Goal: Information Seeking & Learning: Compare options

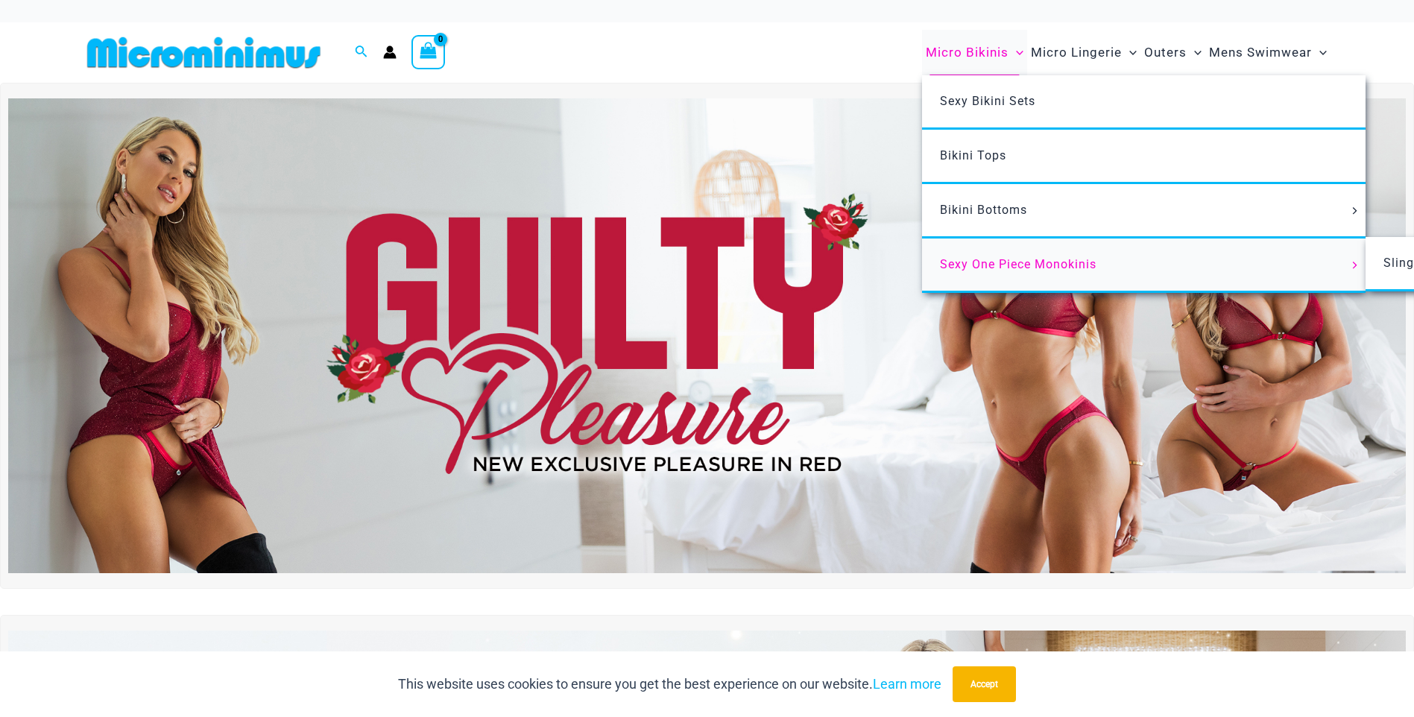
click at [984, 266] on span "Sexy One Piece Monokinis" at bounding box center [1018, 264] width 157 height 14
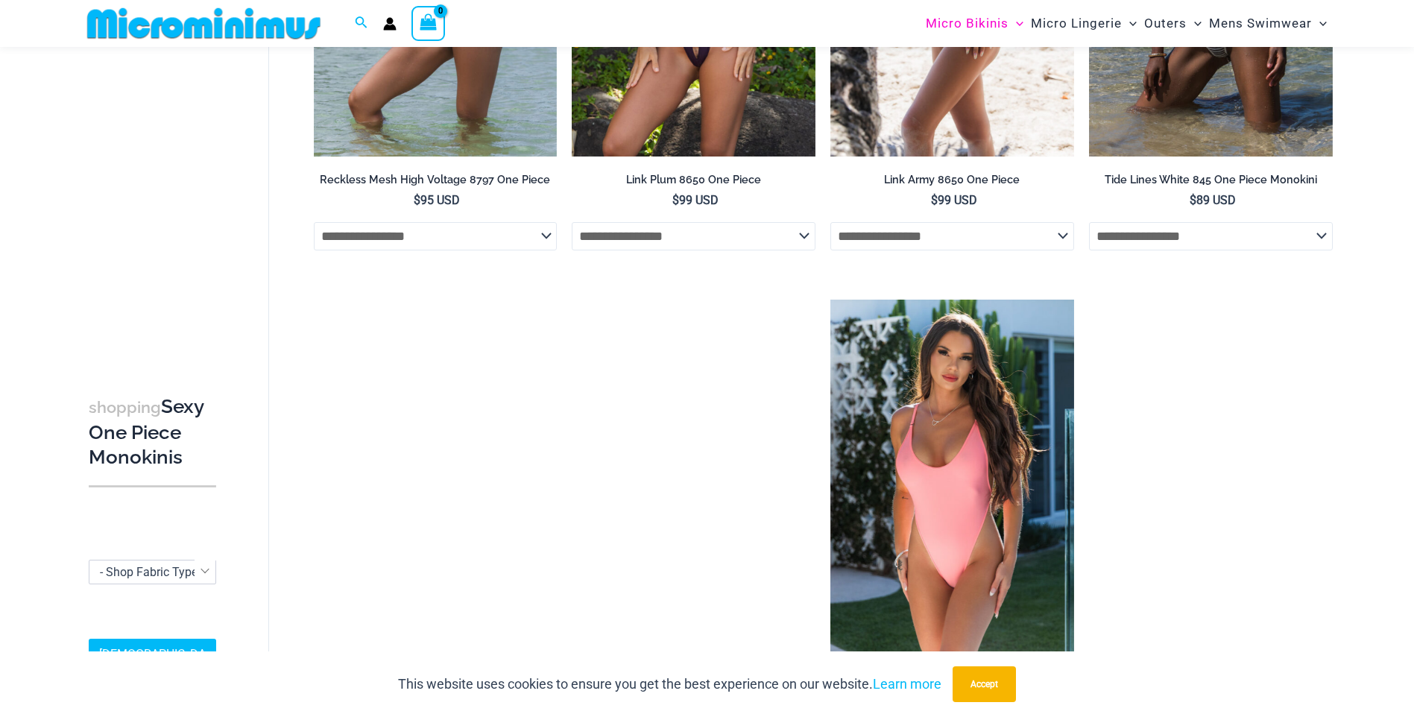
scroll to position [1477, 0]
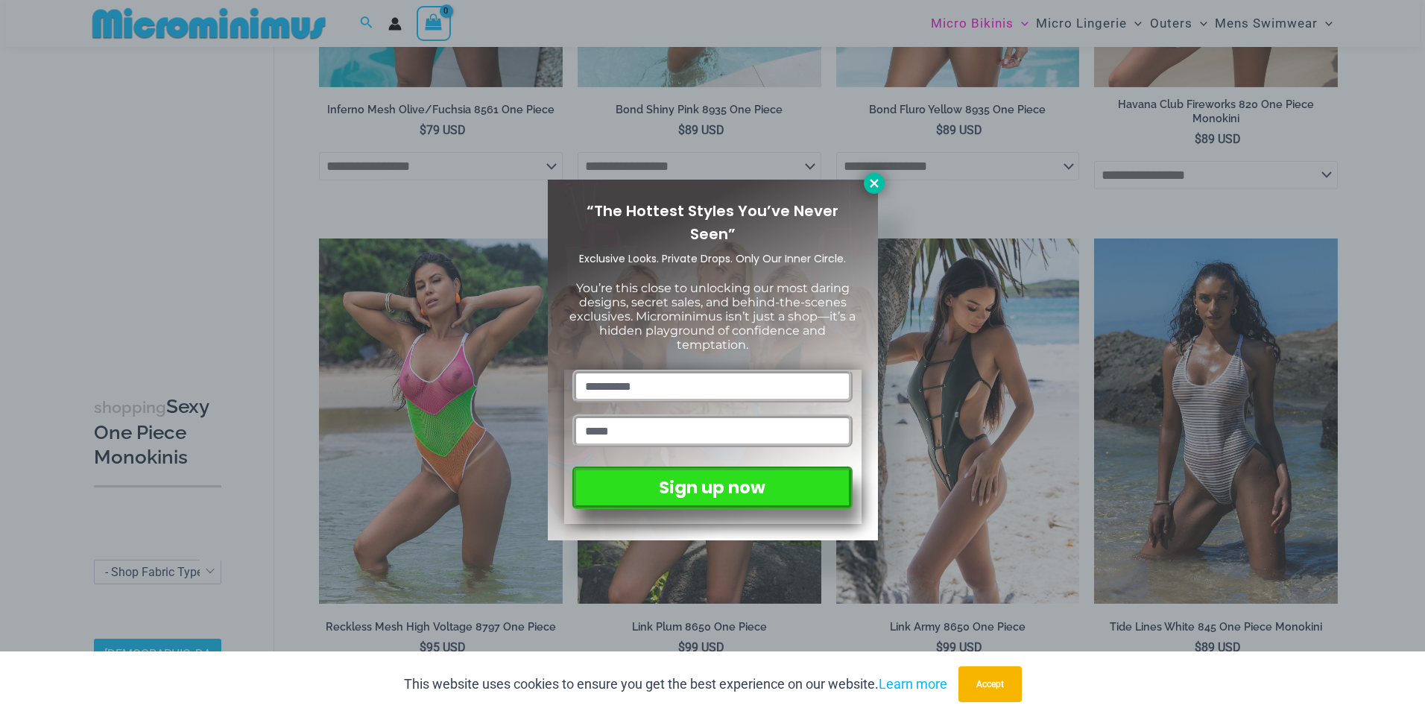
drag, startPoint x: 876, startPoint y: 180, endPoint x: 867, endPoint y: 180, distance: 8.2
click at [876, 181] on icon at bounding box center [874, 183] width 8 height 8
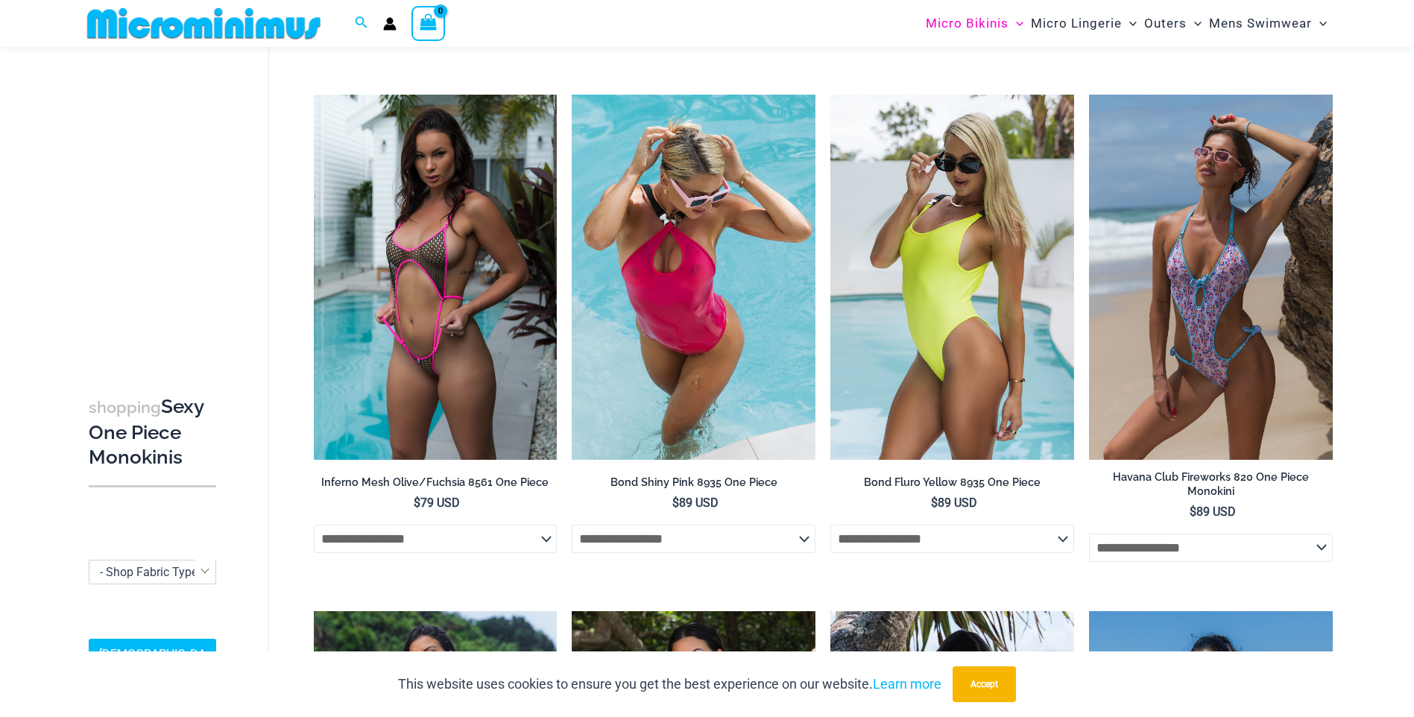
scroll to position [657, 0]
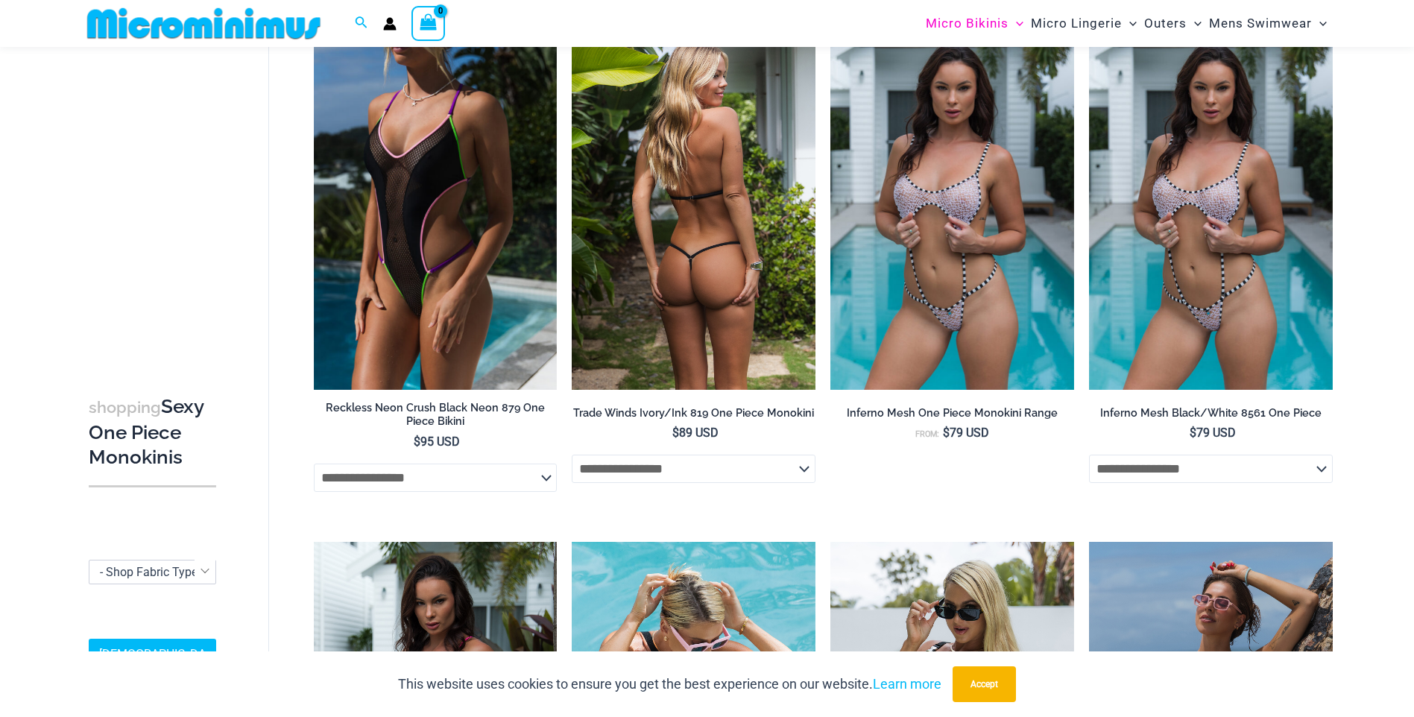
click at [701, 205] on img at bounding box center [694, 207] width 244 height 365
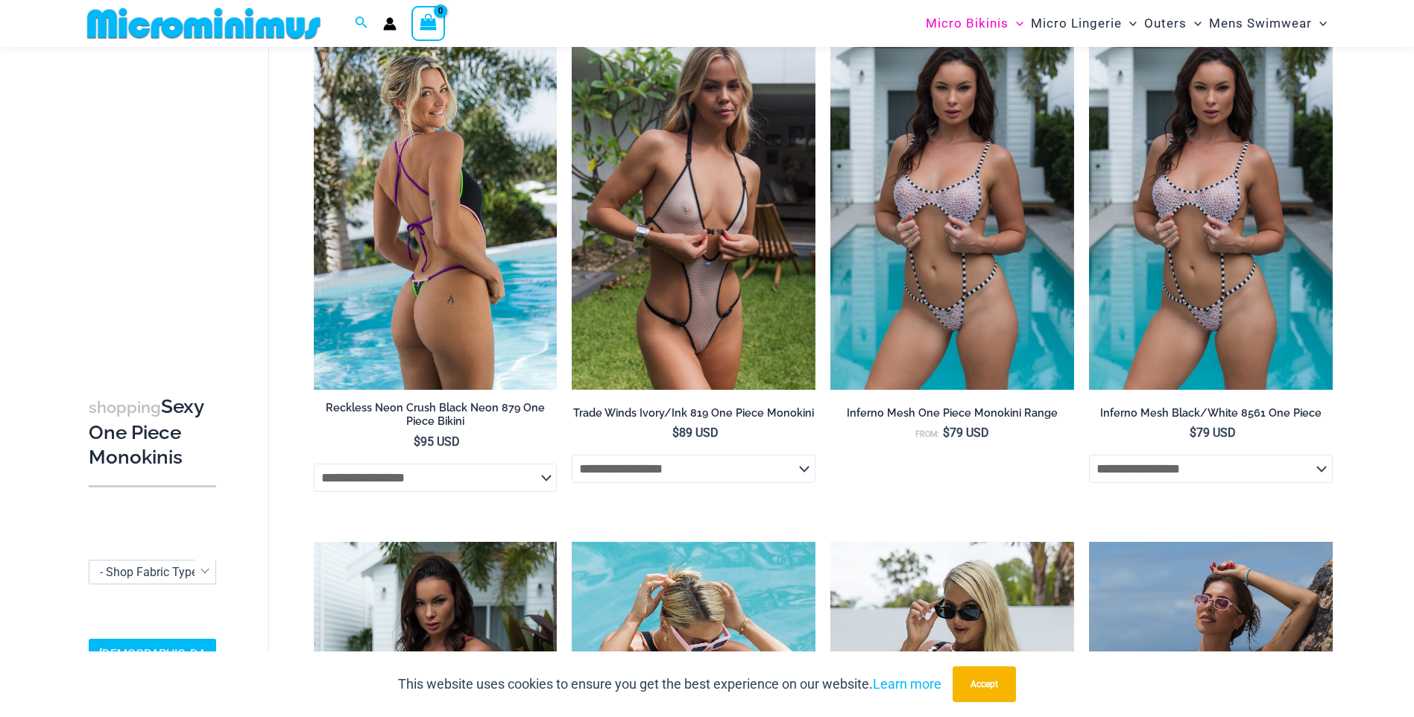
click at [479, 271] on img at bounding box center [436, 207] width 244 height 365
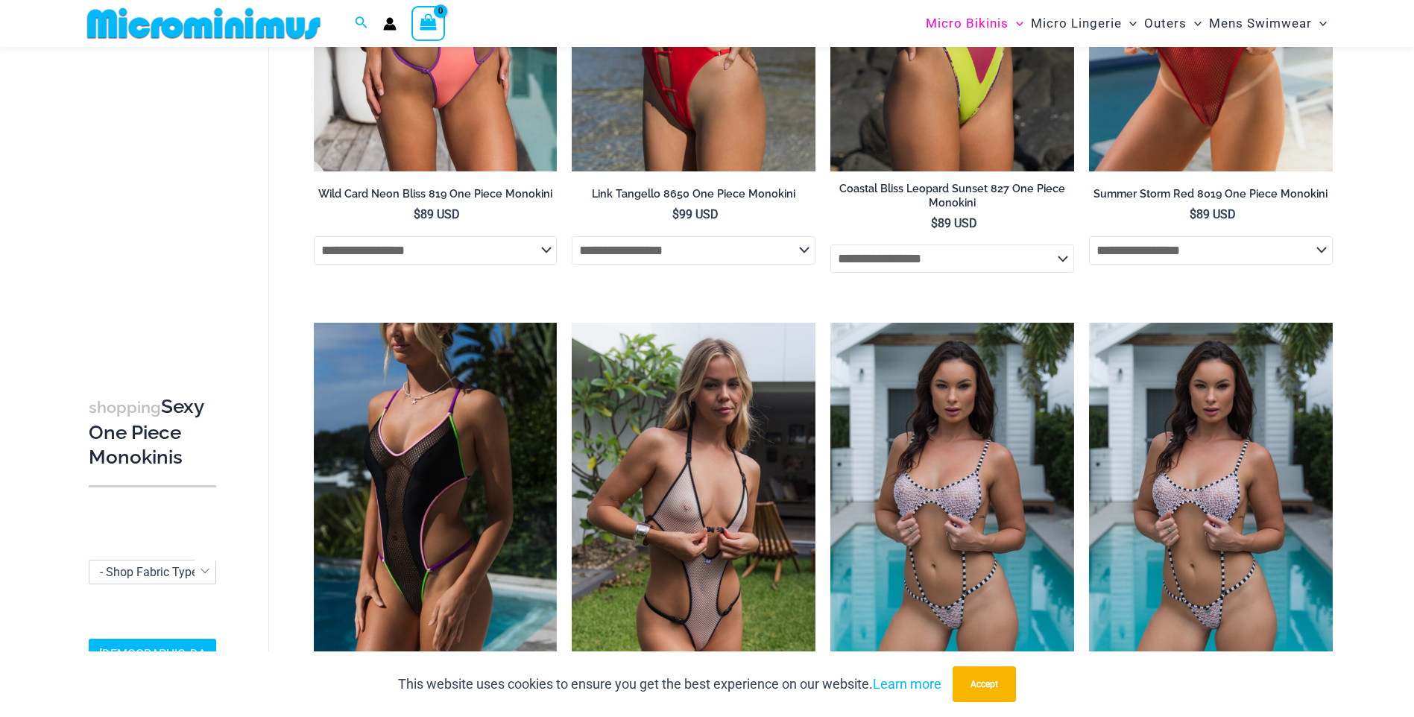
scroll to position [0, 0]
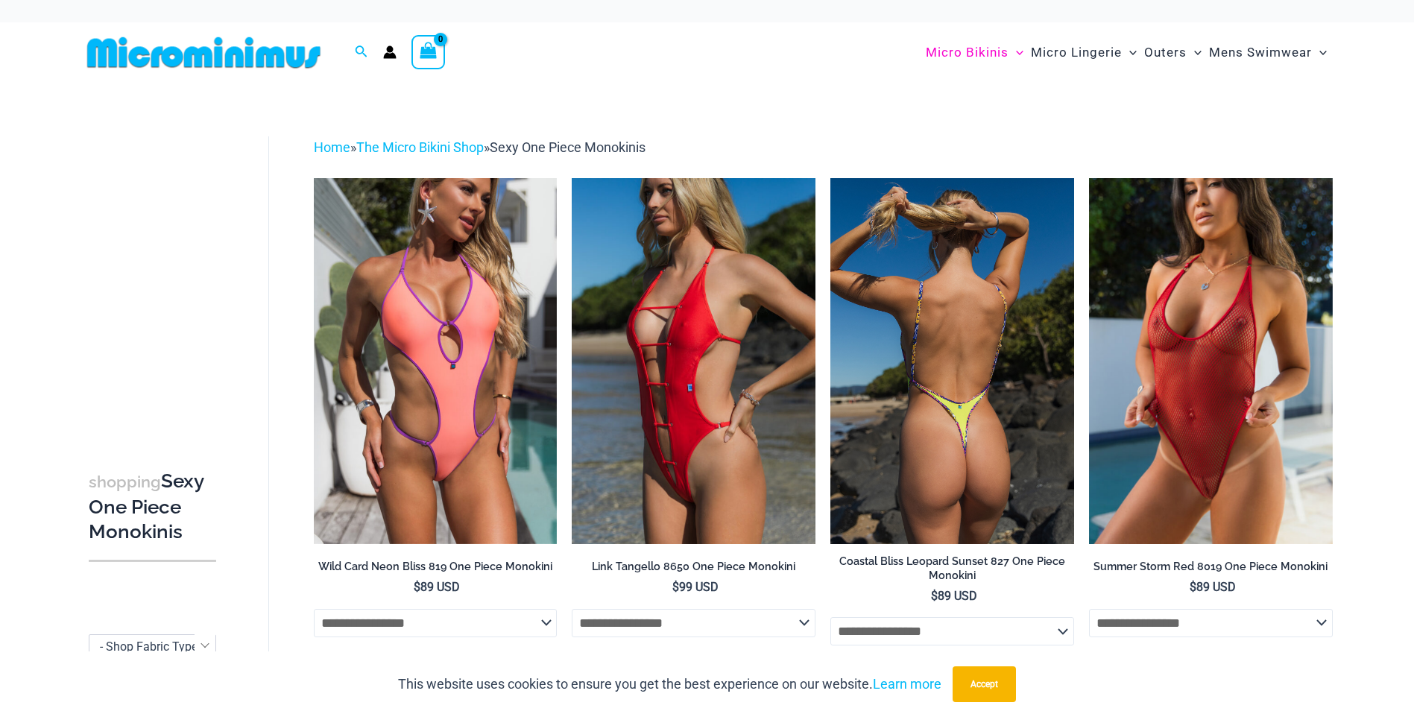
click at [930, 370] on img at bounding box center [952, 360] width 244 height 365
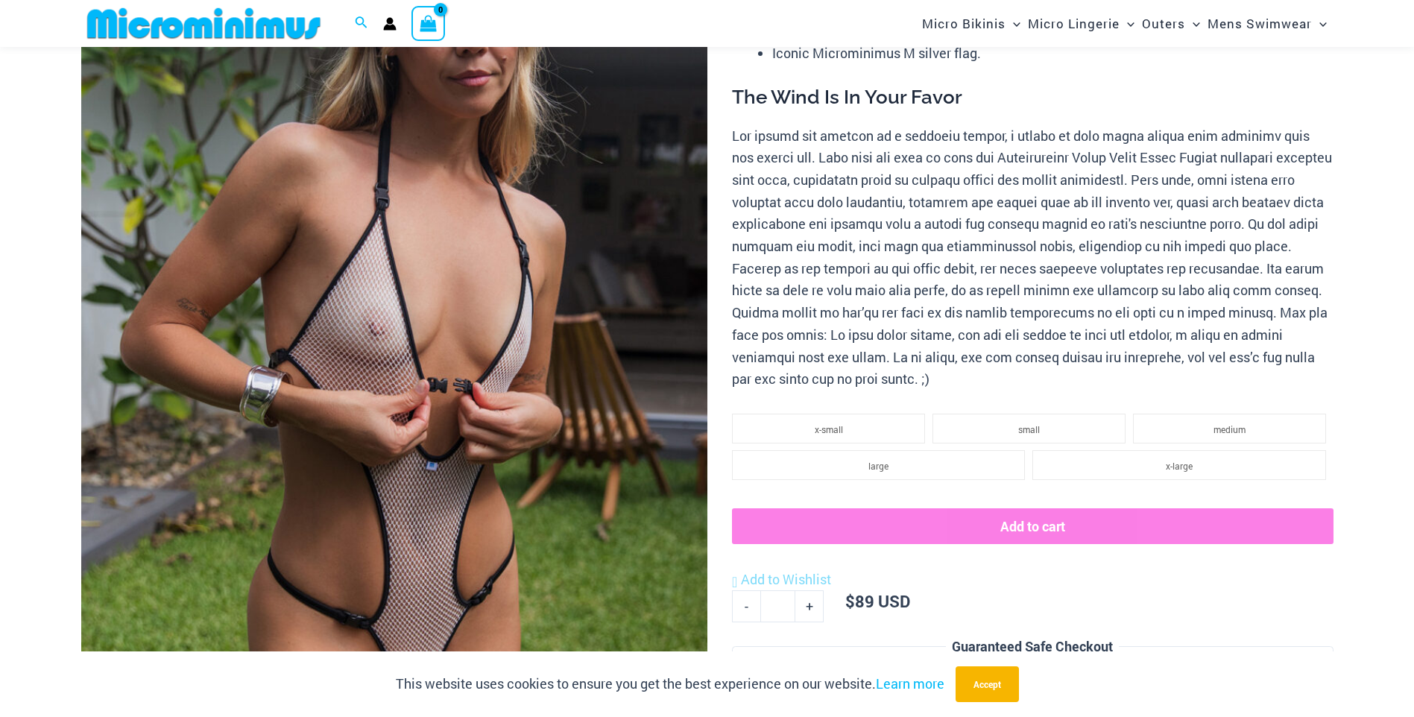
scroll to position [285, 0]
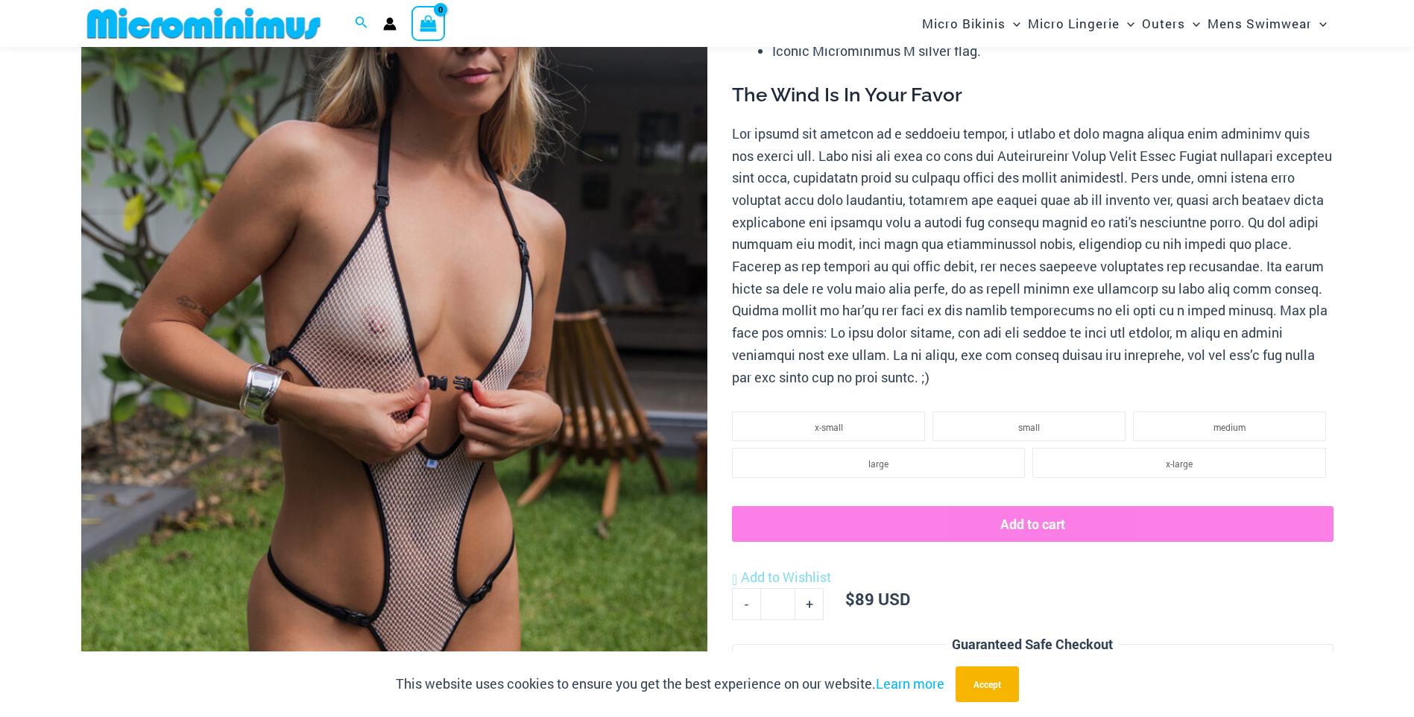
drag, startPoint x: 433, startPoint y: 321, endPoint x: 379, endPoint y: 322, distance: 54.4
click at [379, 322] on img at bounding box center [394, 320] width 626 height 939
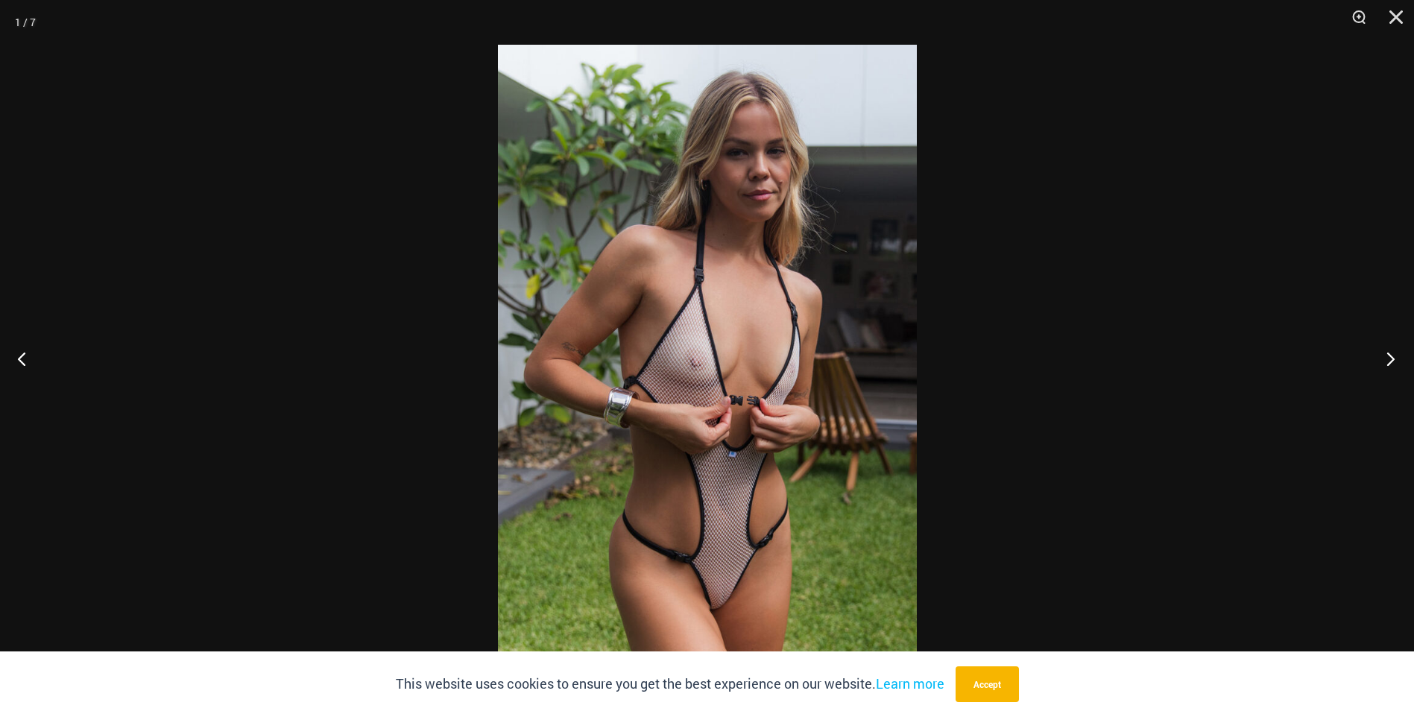
click at [1386, 362] on button "Next" at bounding box center [1386, 358] width 56 height 75
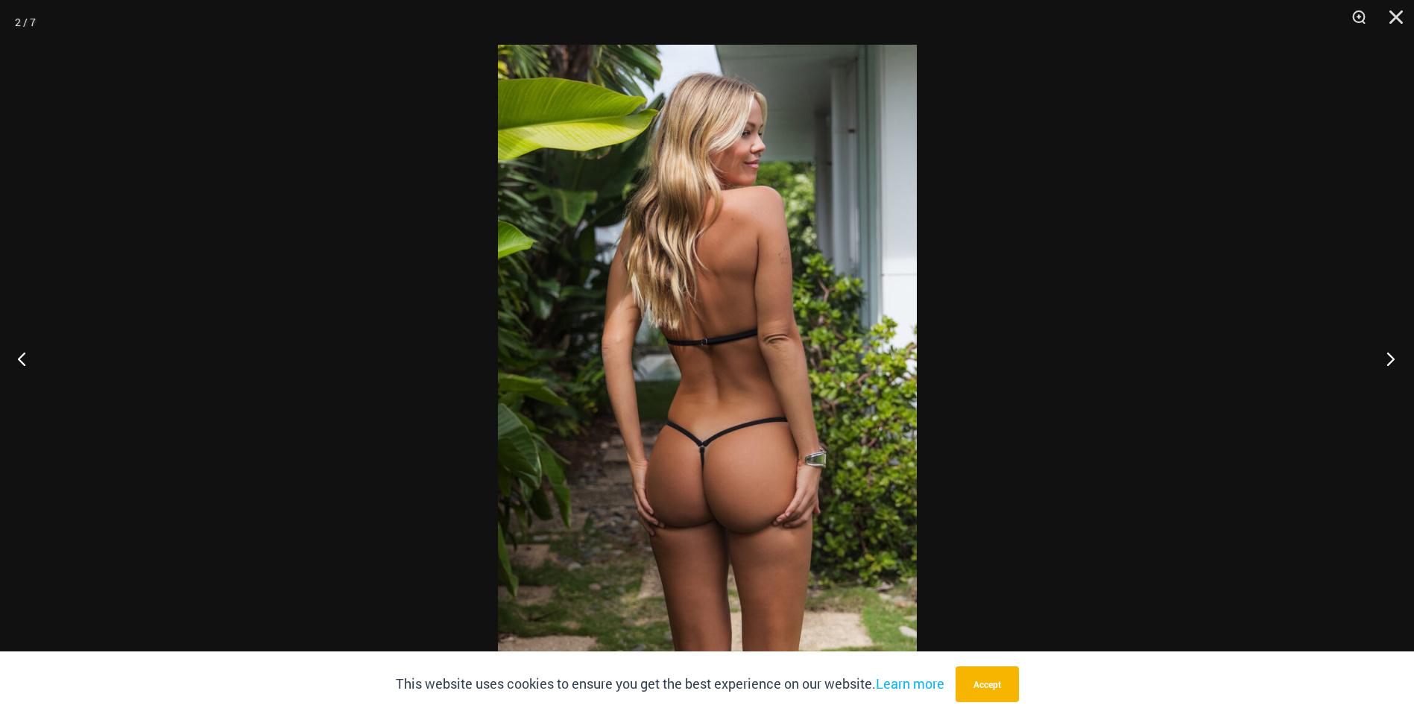
click at [1386, 361] on button "Next" at bounding box center [1386, 358] width 56 height 75
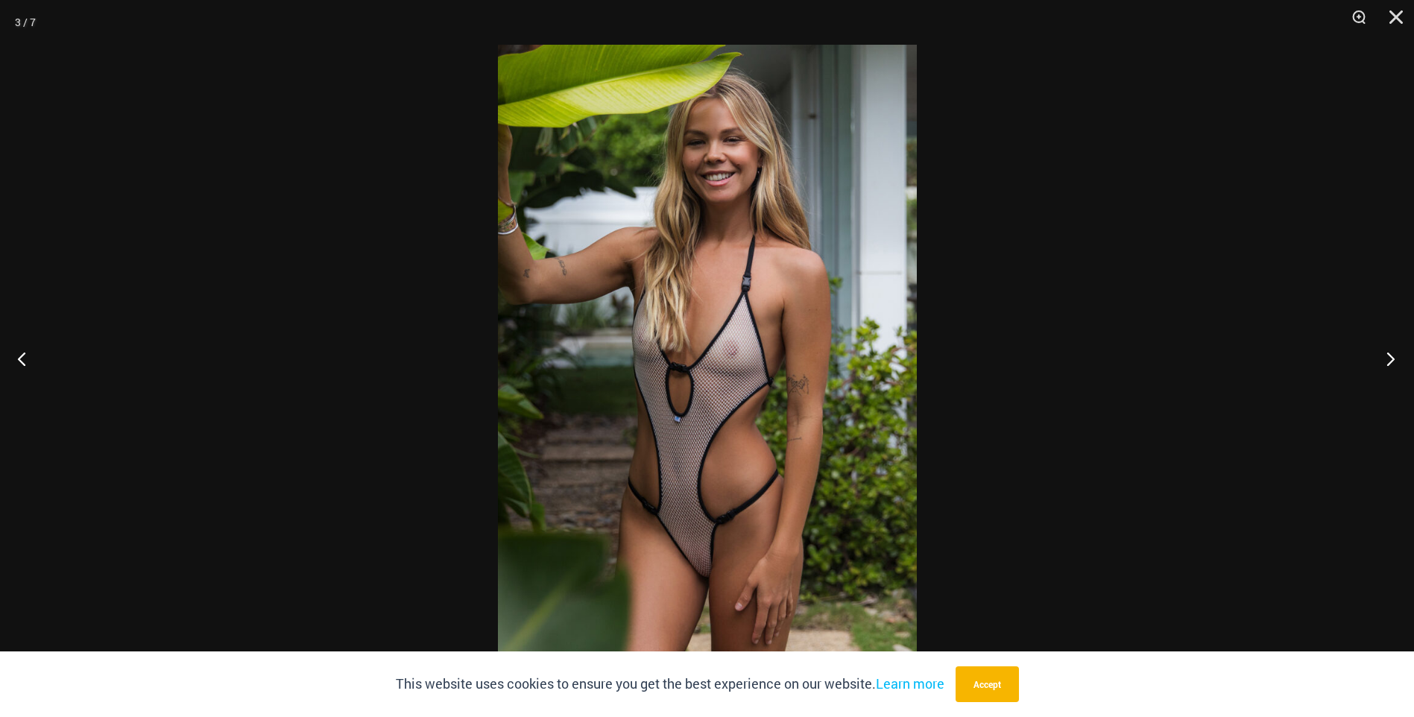
click at [1386, 361] on button "Next" at bounding box center [1386, 358] width 56 height 75
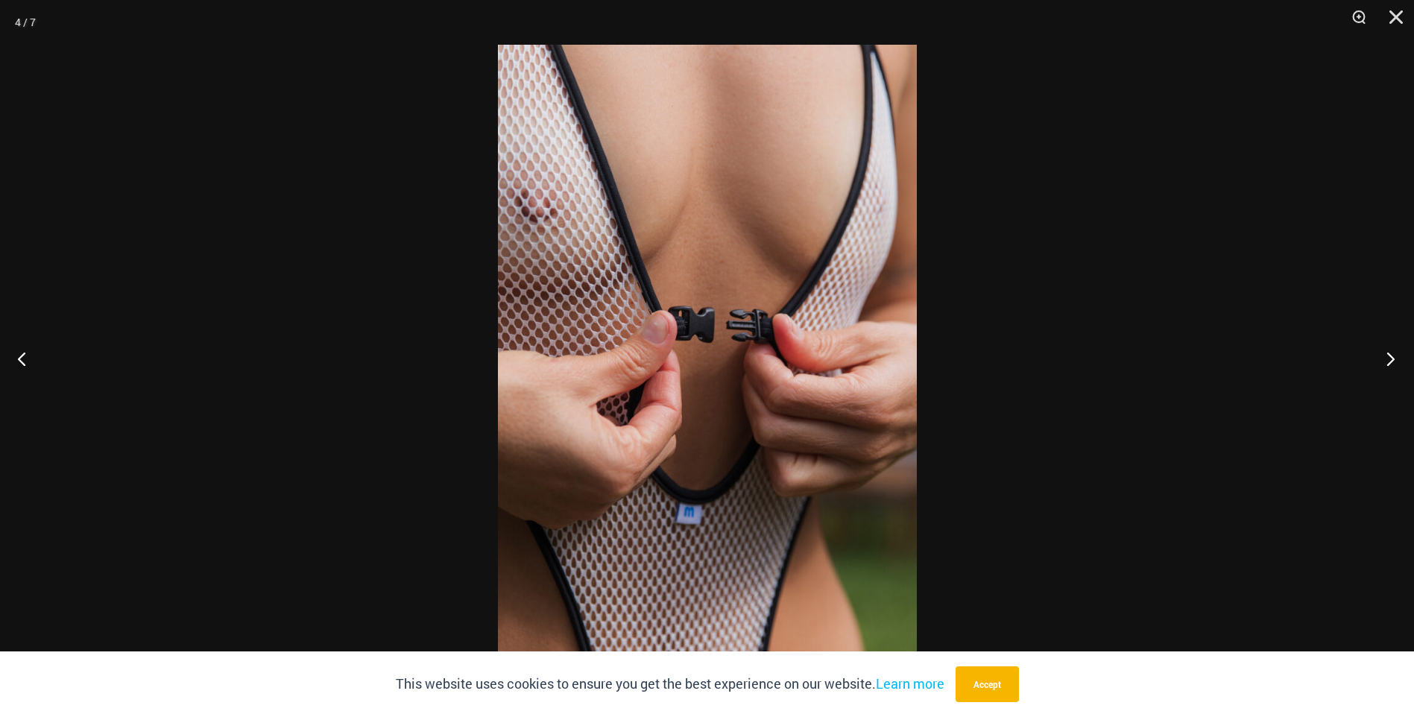
click at [1387, 361] on button "Next" at bounding box center [1386, 358] width 56 height 75
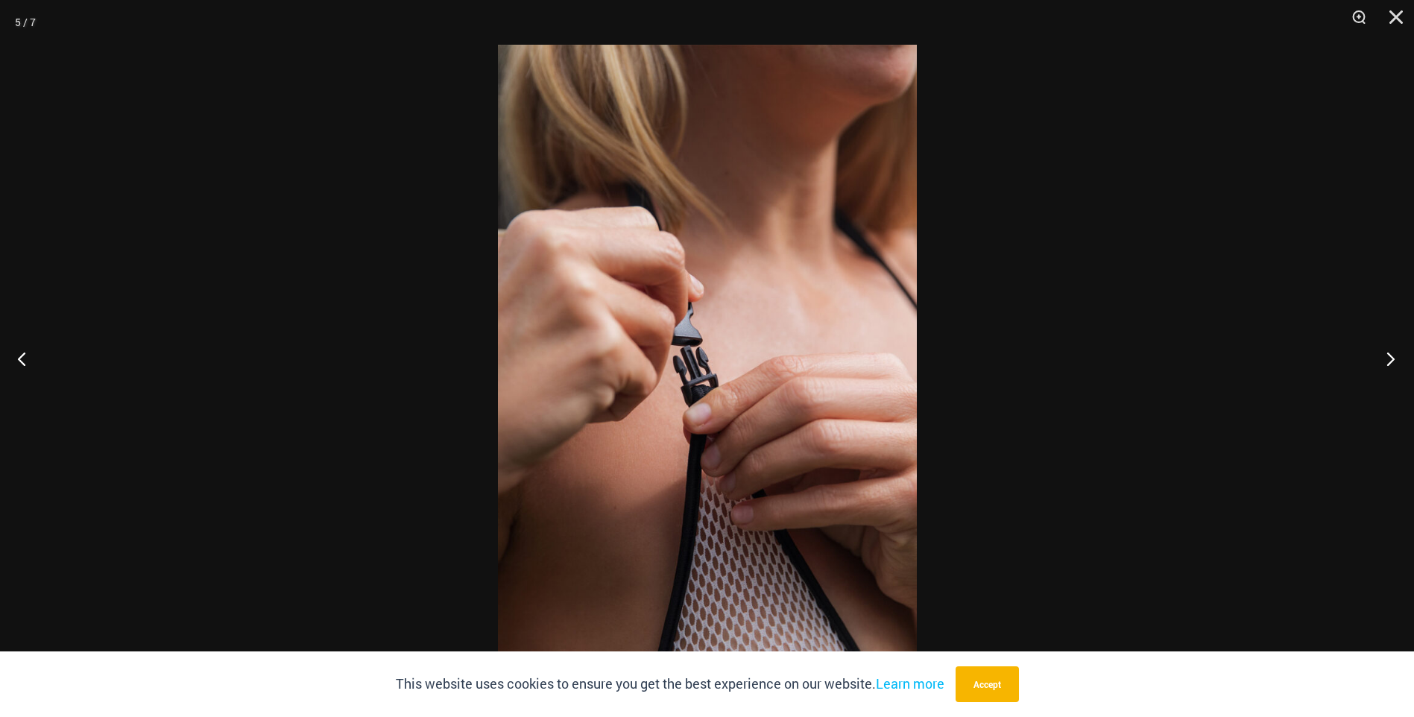
click at [1388, 361] on button "Next" at bounding box center [1386, 358] width 56 height 75
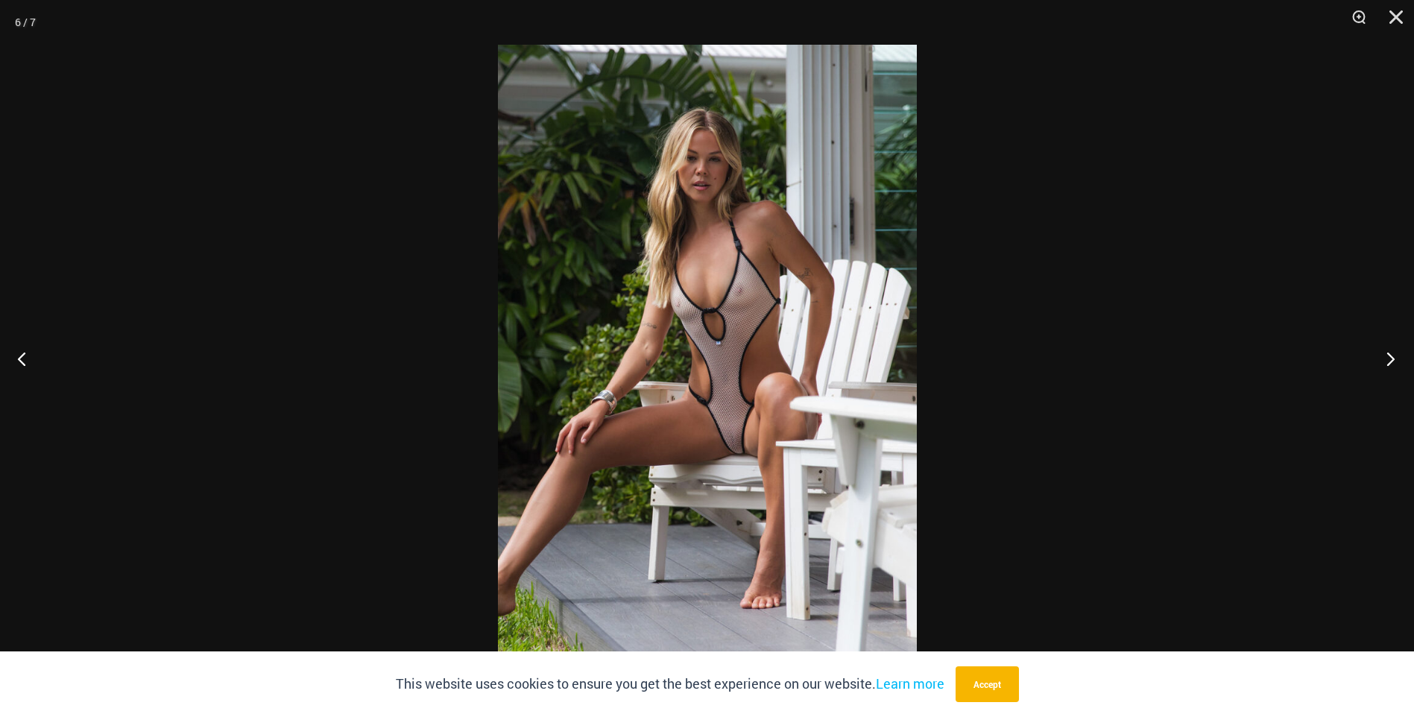
click at [1394, 356] on button "Next" at bounding box center [1386, 358] width 56 height 75
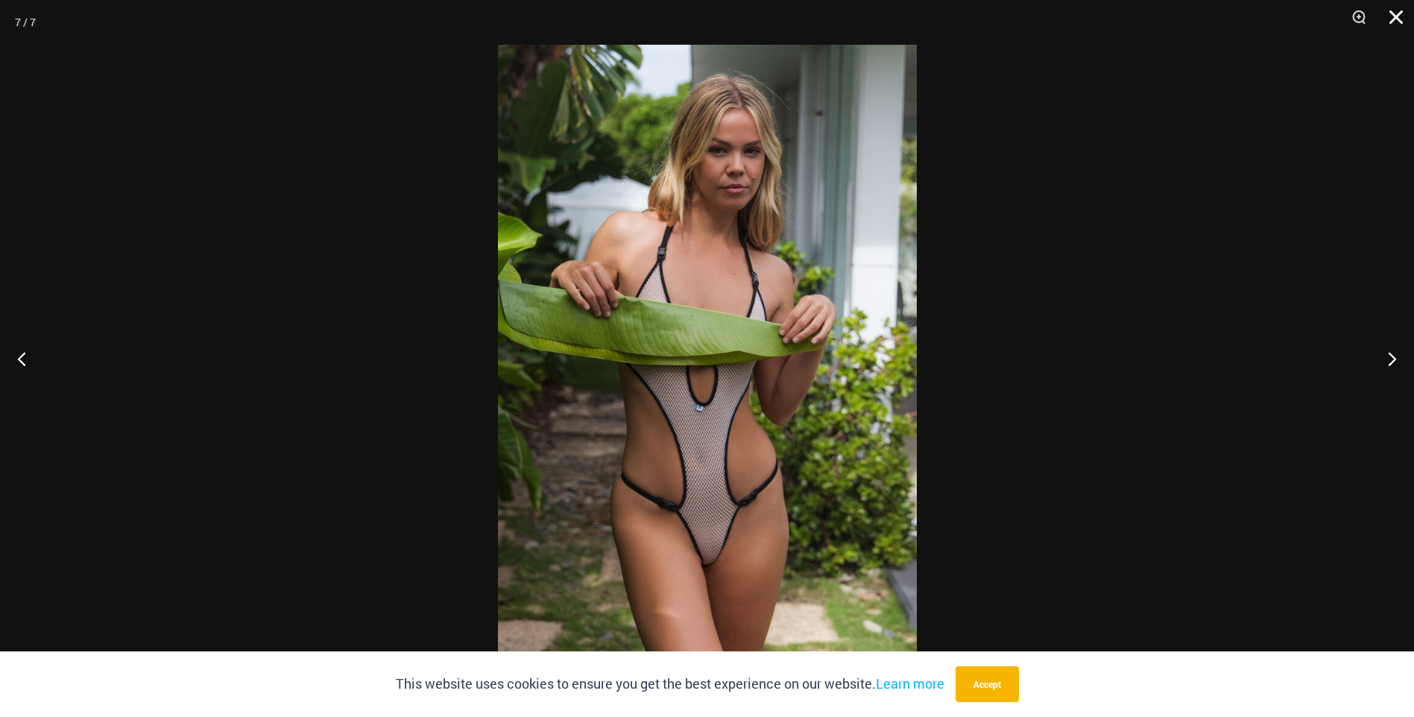
click at [1392, 14] on button "Close" at bounding box center [1390, 22] width 37 height 45
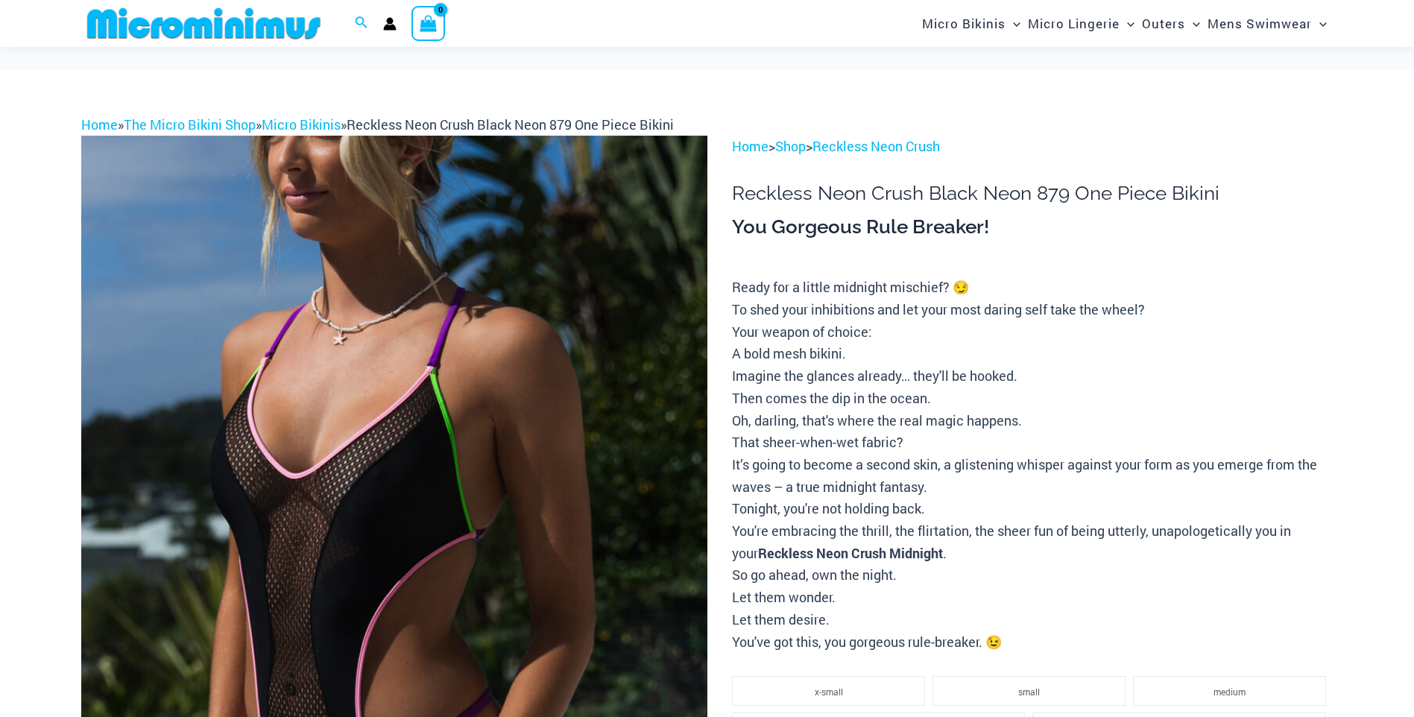
scroll to position [136, 0]
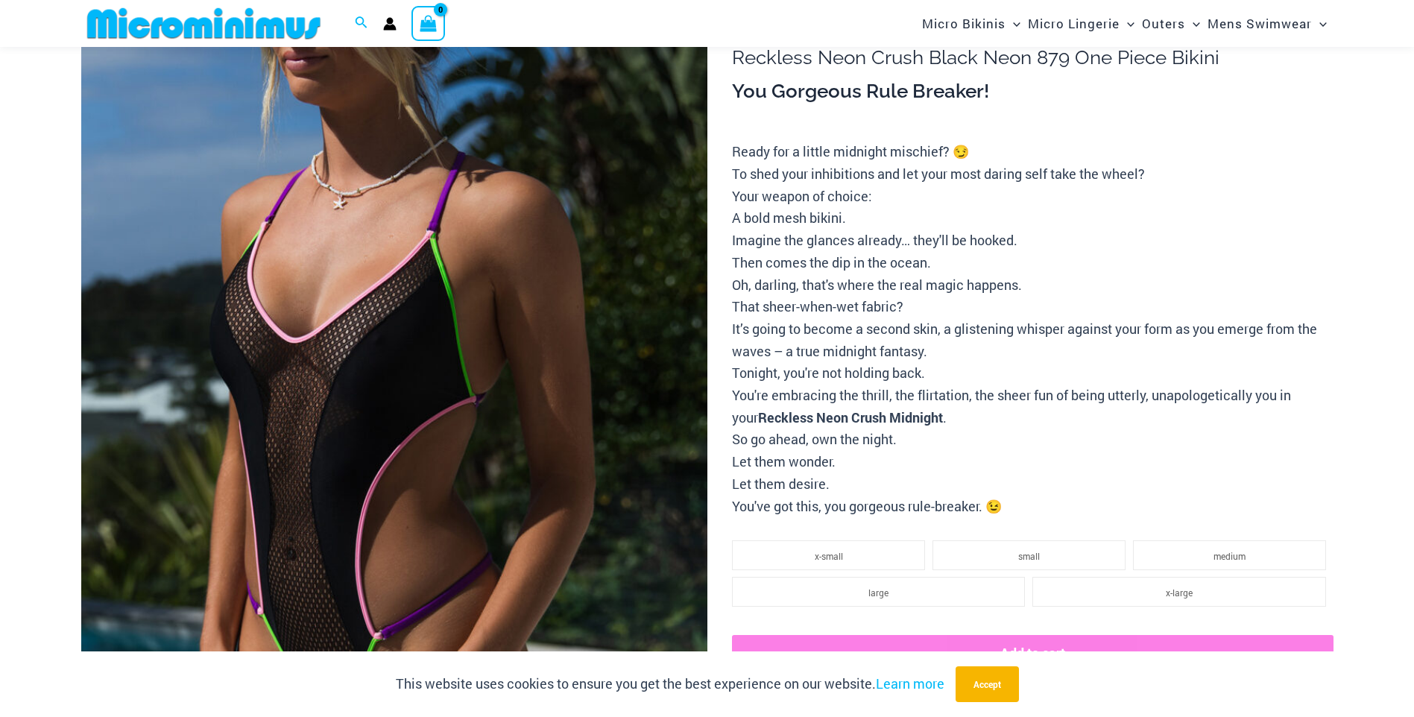
click at [382, 401] on img at bounding box center [394, 469] width 626 height 939
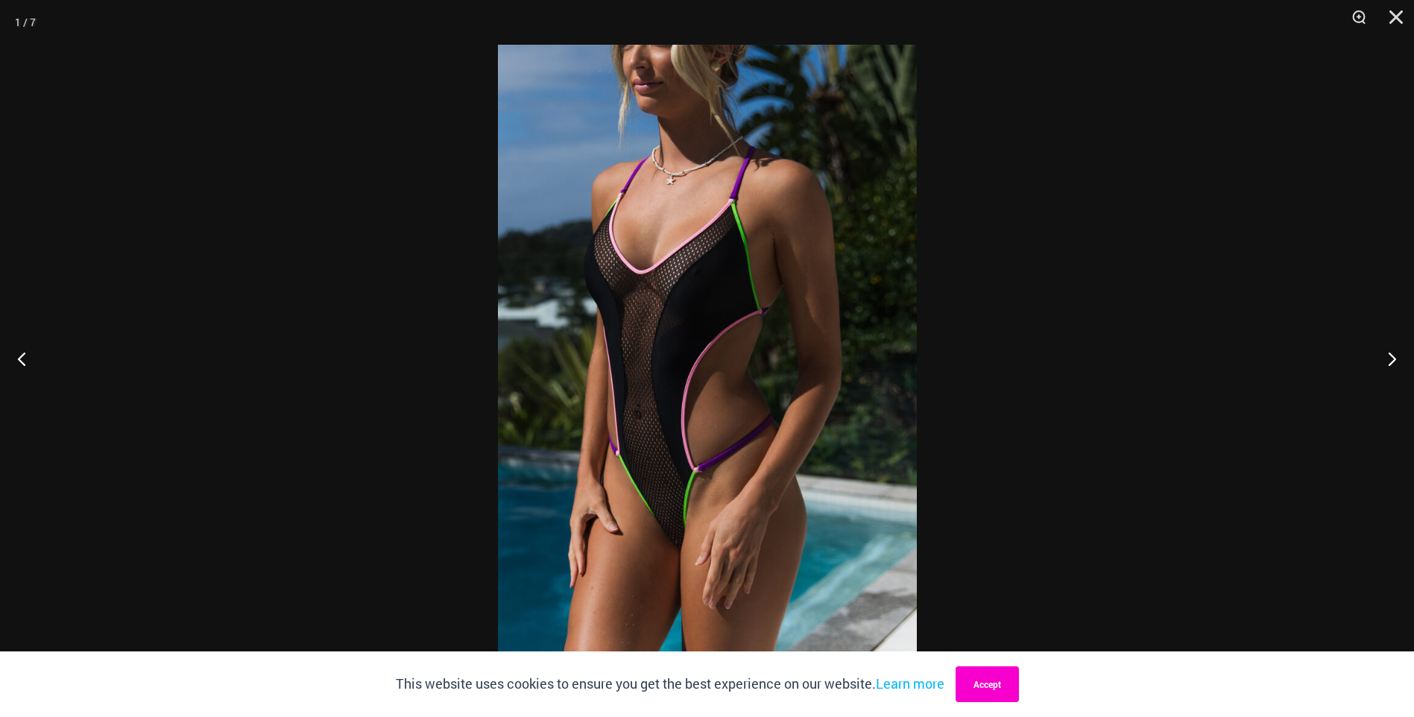
drag, startPoint x: 988, startPoint y: 686, endPoint x: 1014, endPoint y: 668, distance: 31.6
click at [988, 686] on button "Accept" at bounding box center [986, 684] width 63 height 36
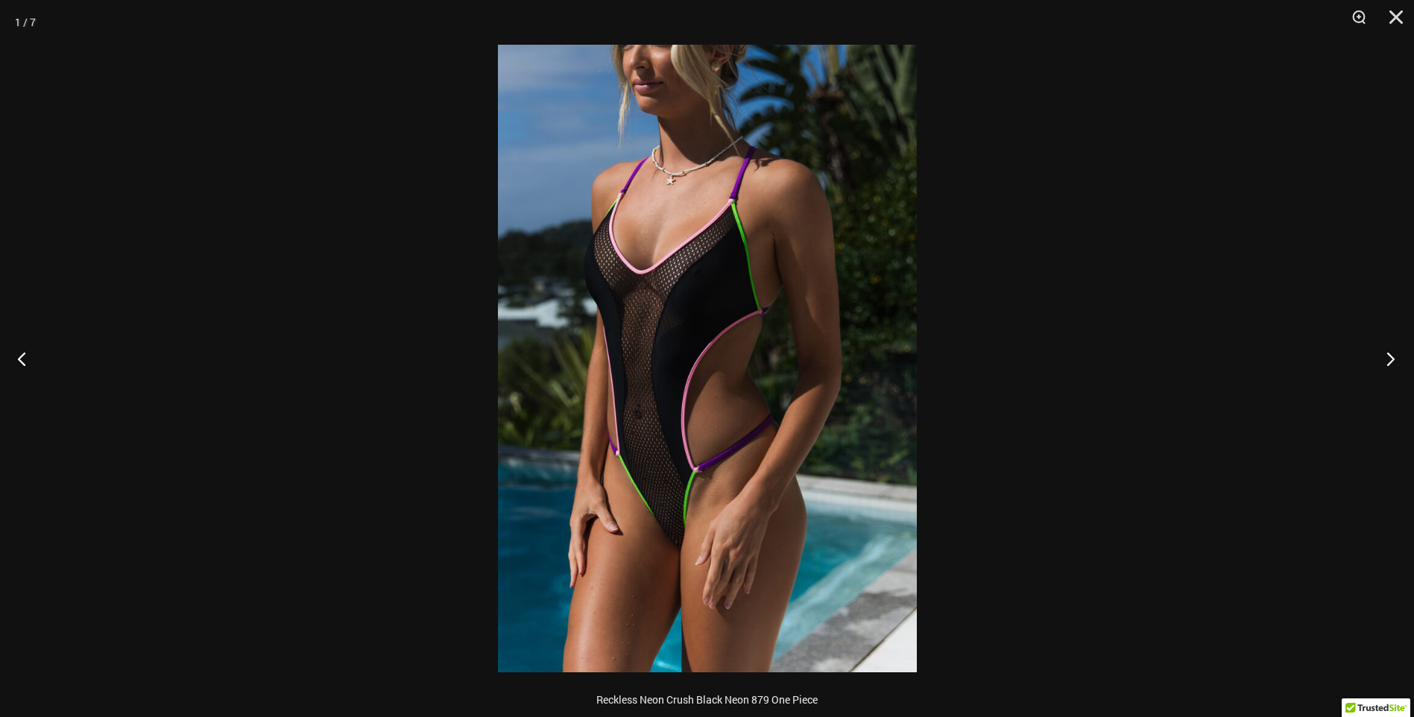
click at [1390, 360] on button "Next" at bounding box center [1386, 358] width 56 height 75
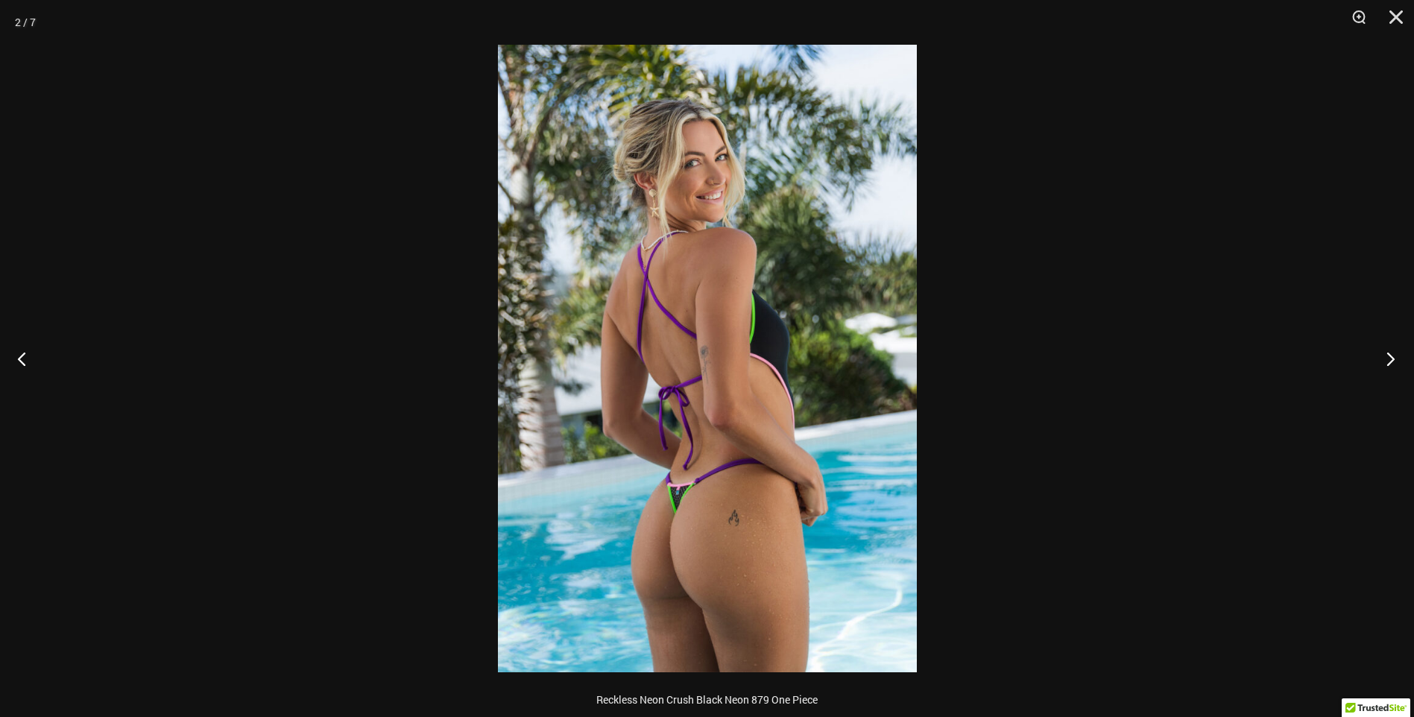
click at [1390, 359] on button "Next" at bounding box center [1386, 358] width 56 height 75
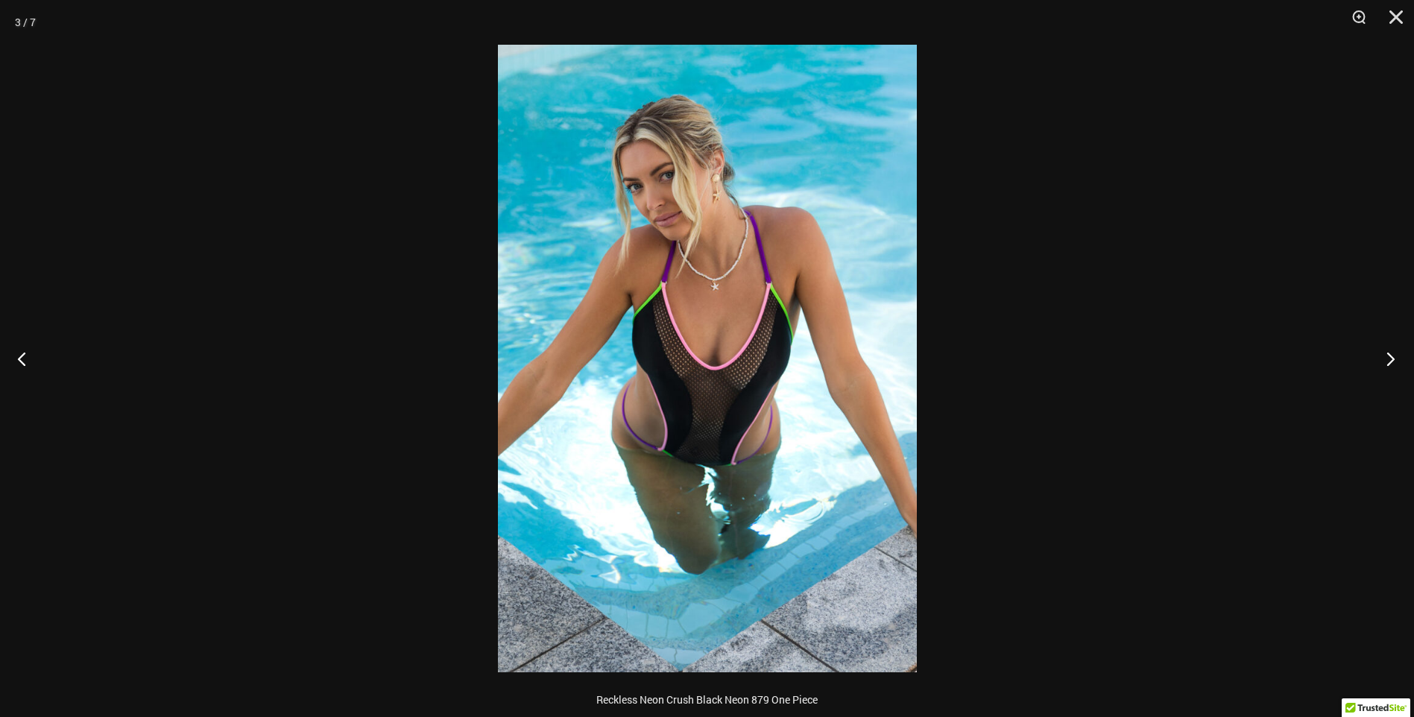
click at [1390, 358] on button "Next" at bounding box center [1386, 358] width 56 height 75
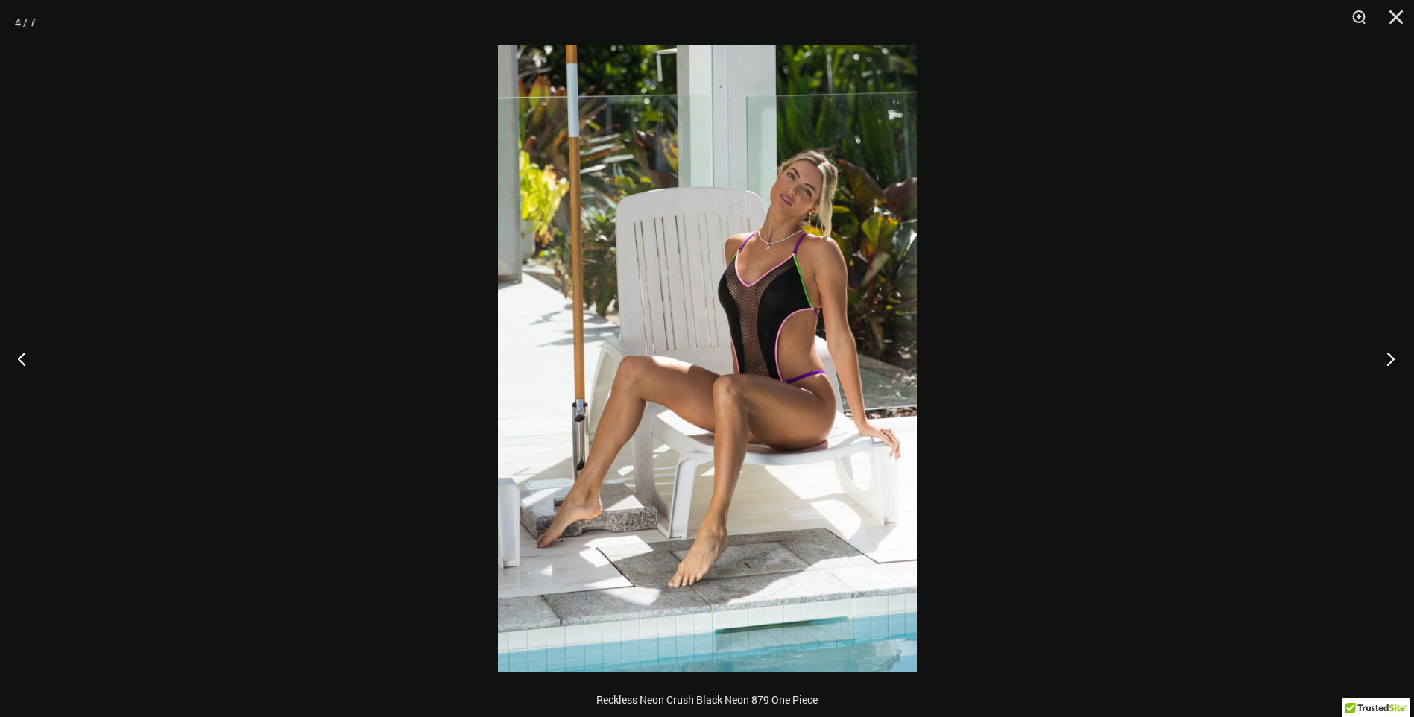
click at [1390, 358] on button "Next" at bounding box center [1386, 358] width 56 height 75
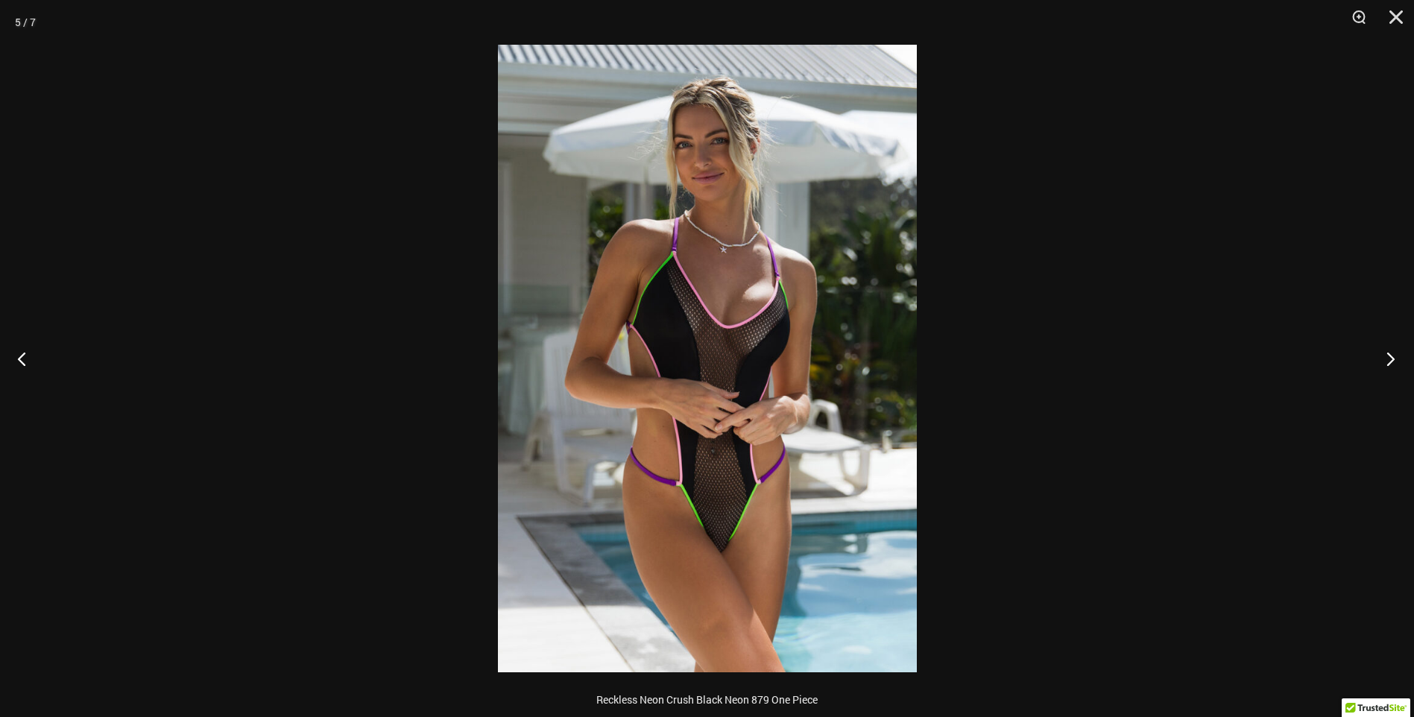
click at [1390, 358] on button "Next" at bounding box center [1386, 358] width 56 height 75
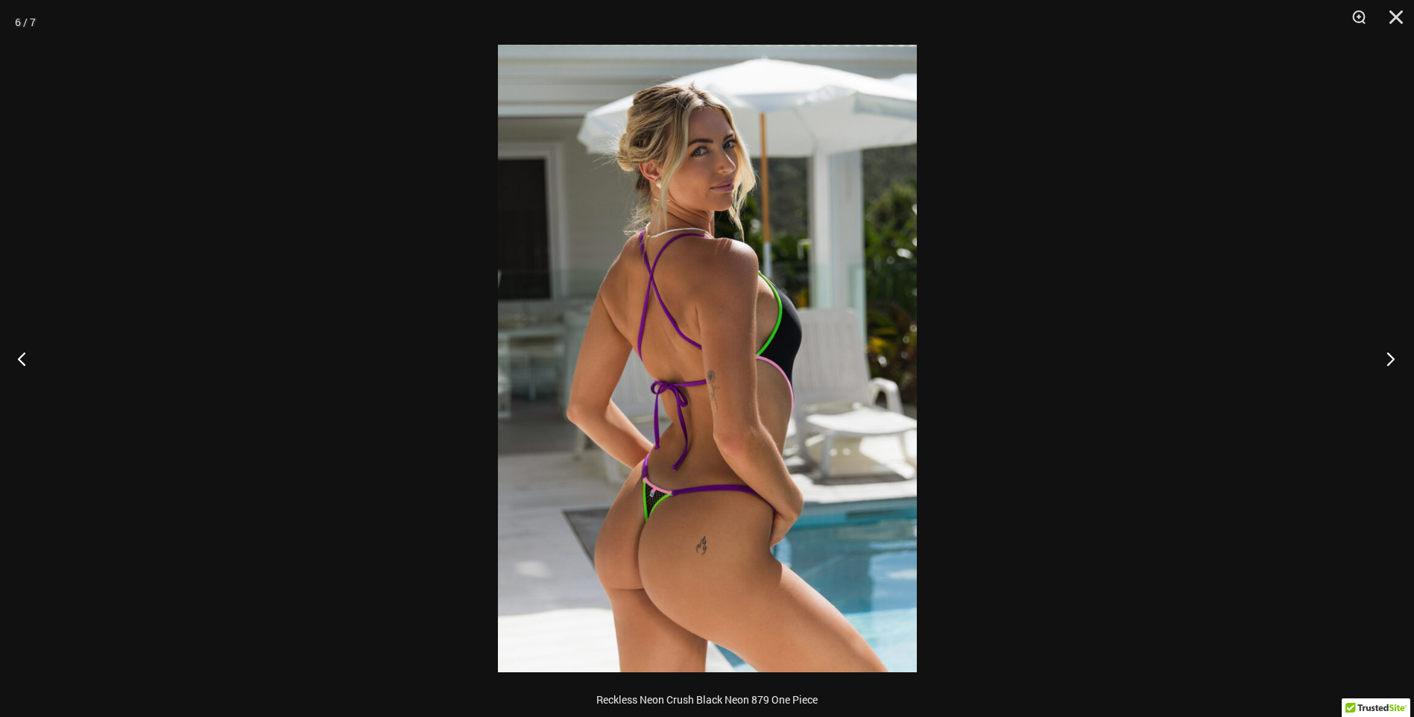
click at [1391, 361] on button "Next" at bounding box center [1386, 358] width 56 height 75
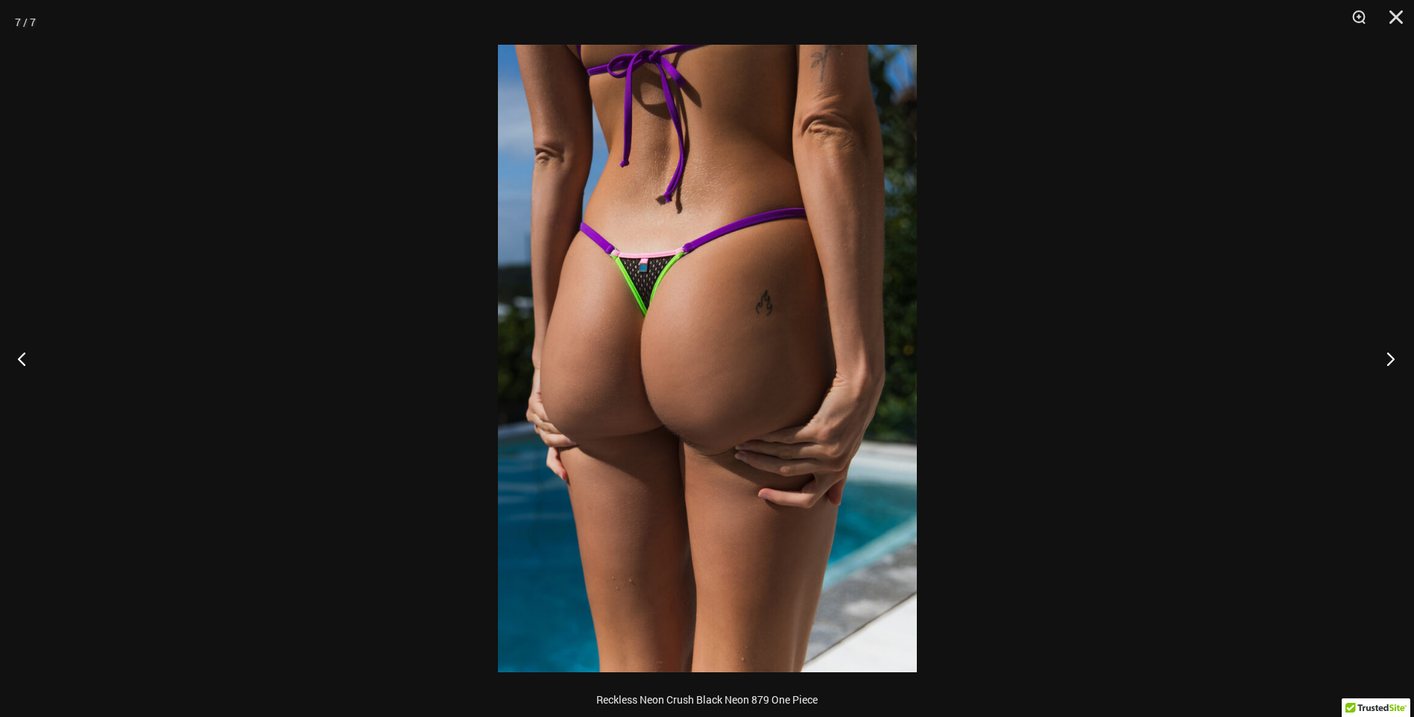
click at [1391, 361] on button "Next" at bounding box center [1386, 358] width 56 height 75
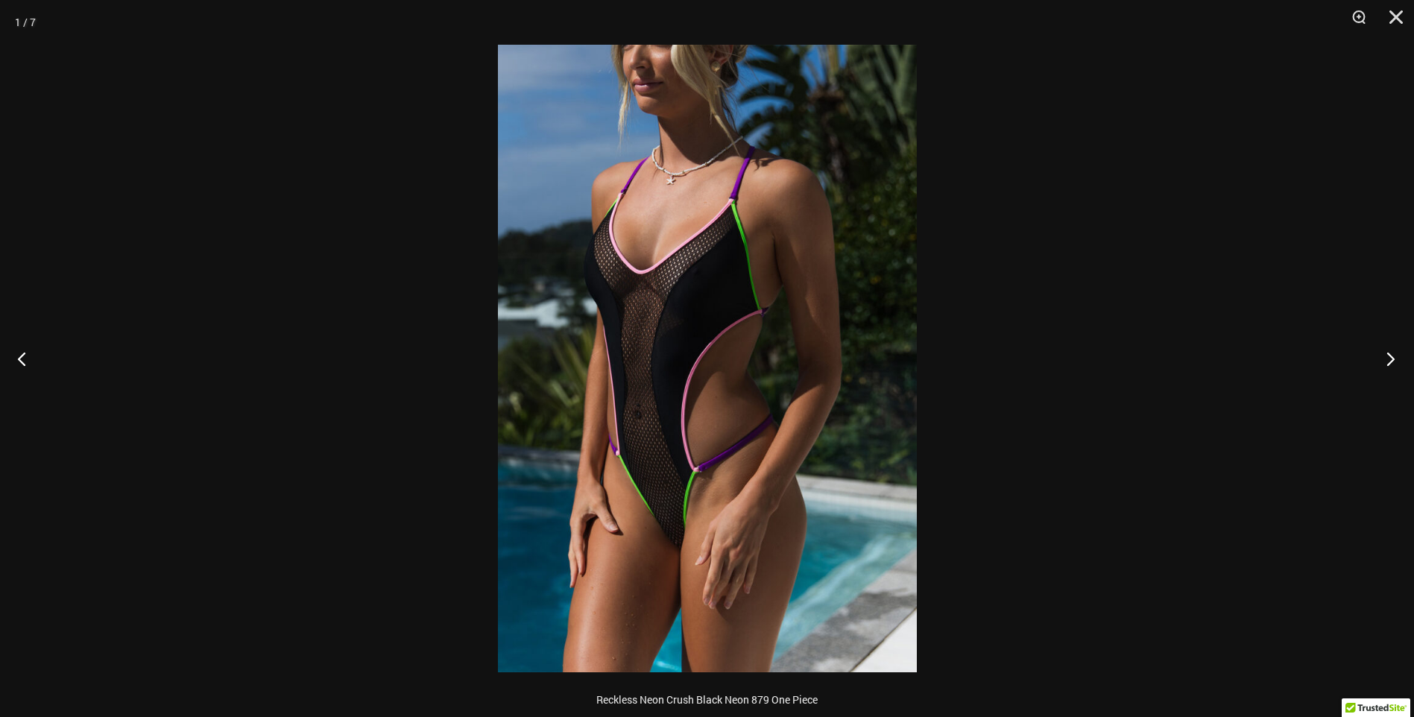
click at [1391, 358] on button "Next" at bounding box center [1386, 358] width 56 height 75
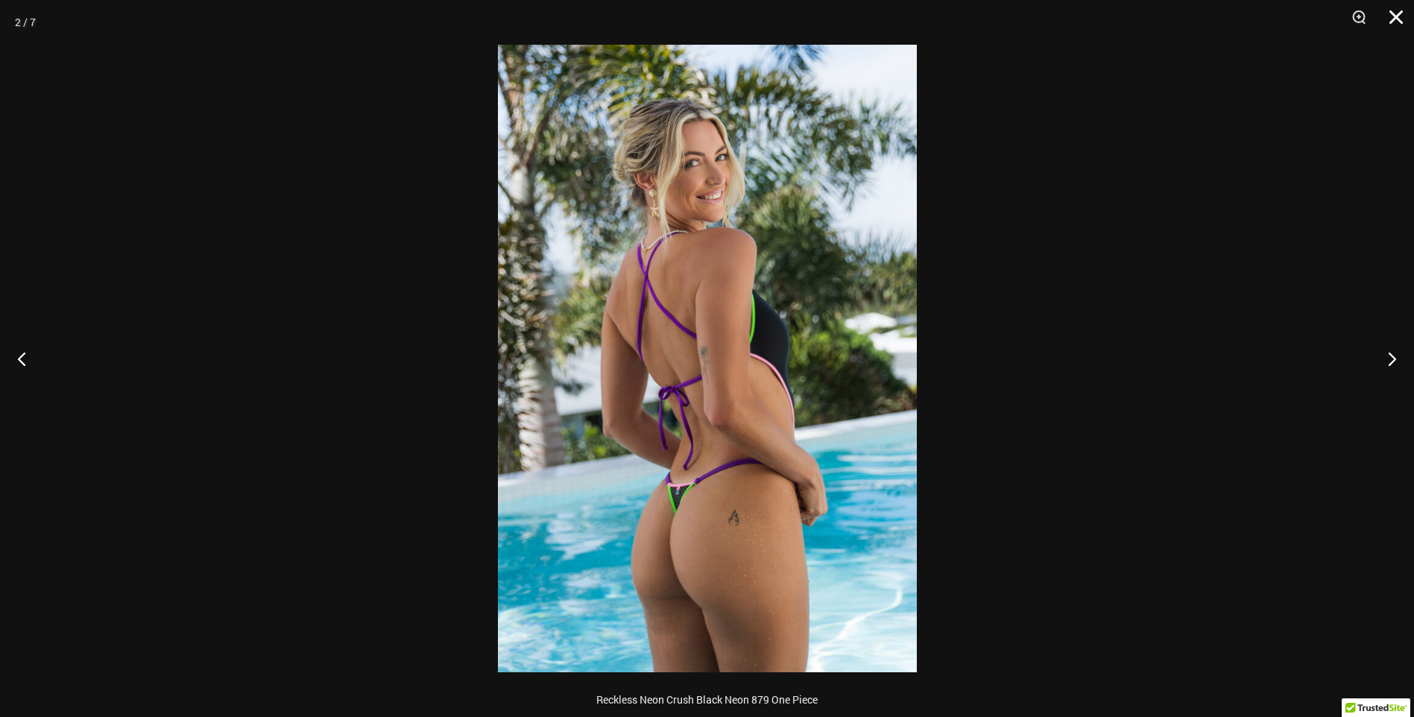
click at [1394, 22] on button "Close" at bounding box center [1390, 22] width 37 height 45
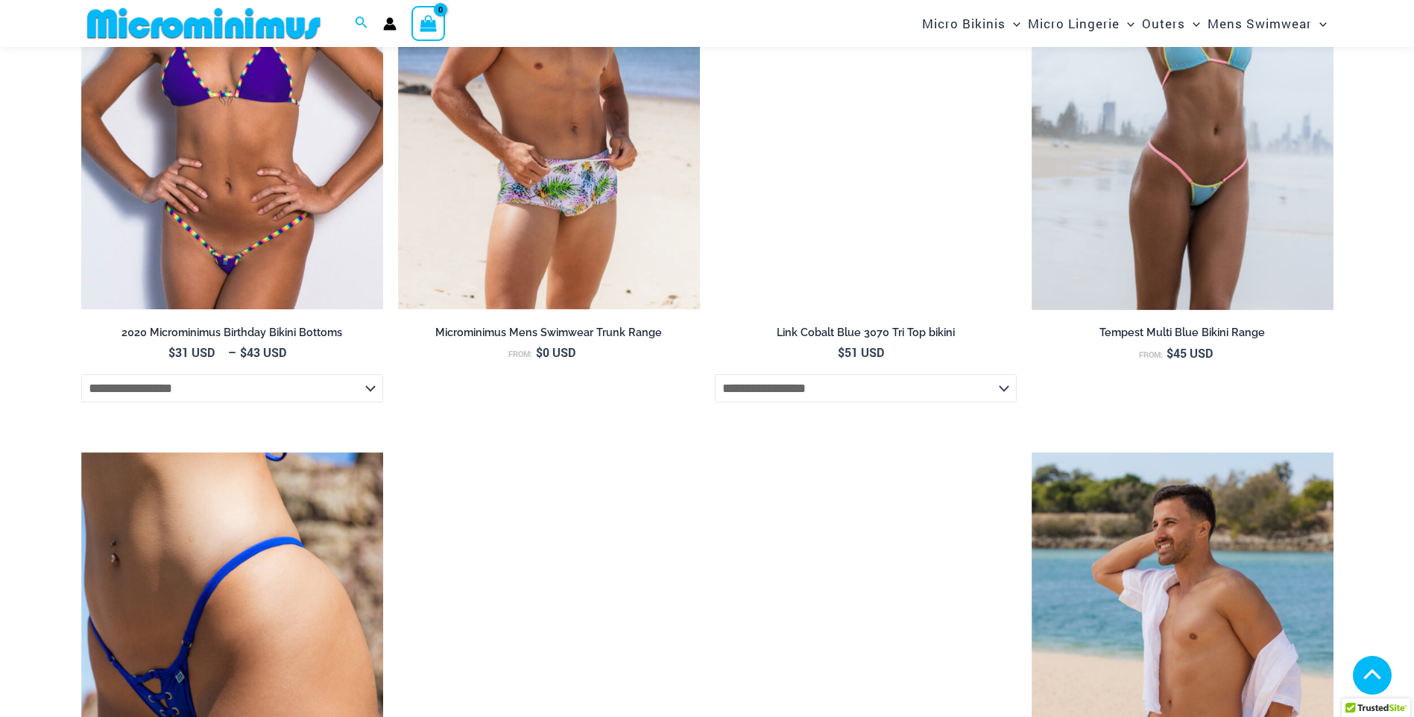
scroll to position [2968, 0]
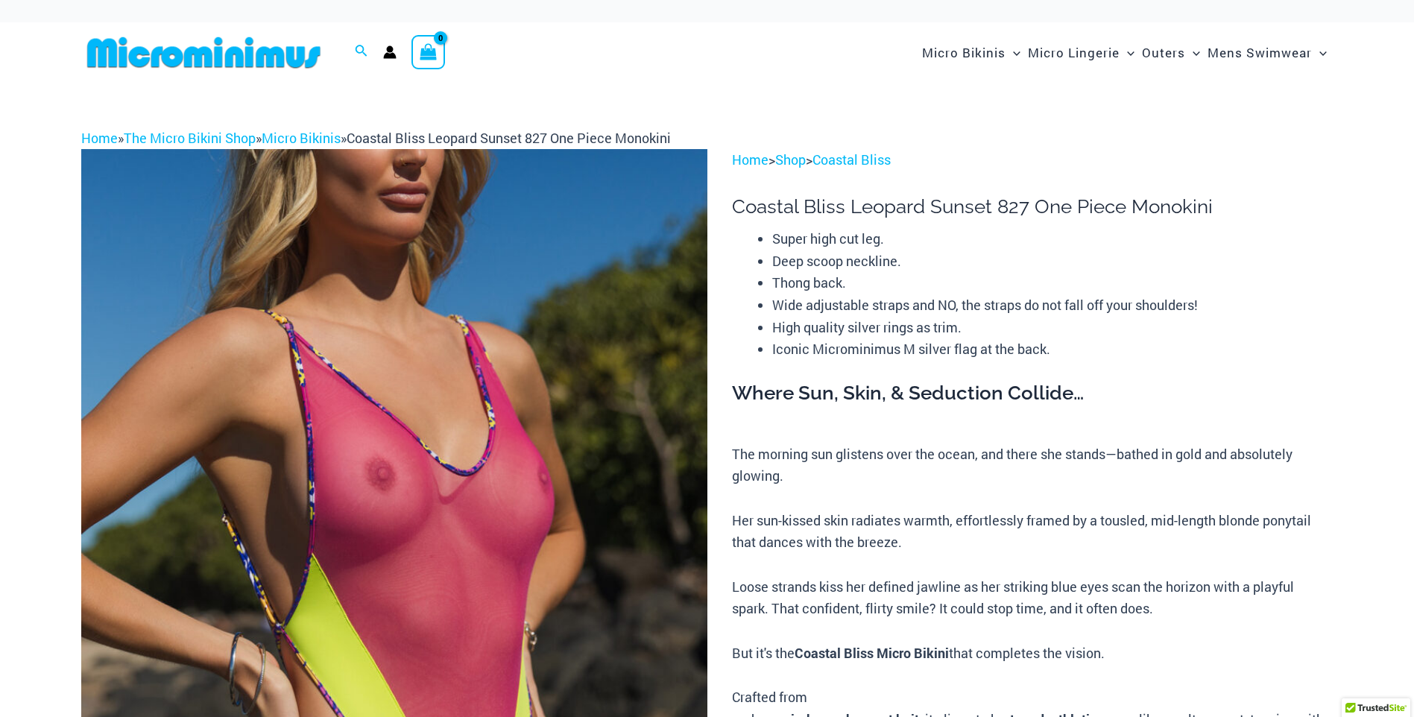
click at [268, 68] on img at bounding box center [203, 53] width 245 height 34
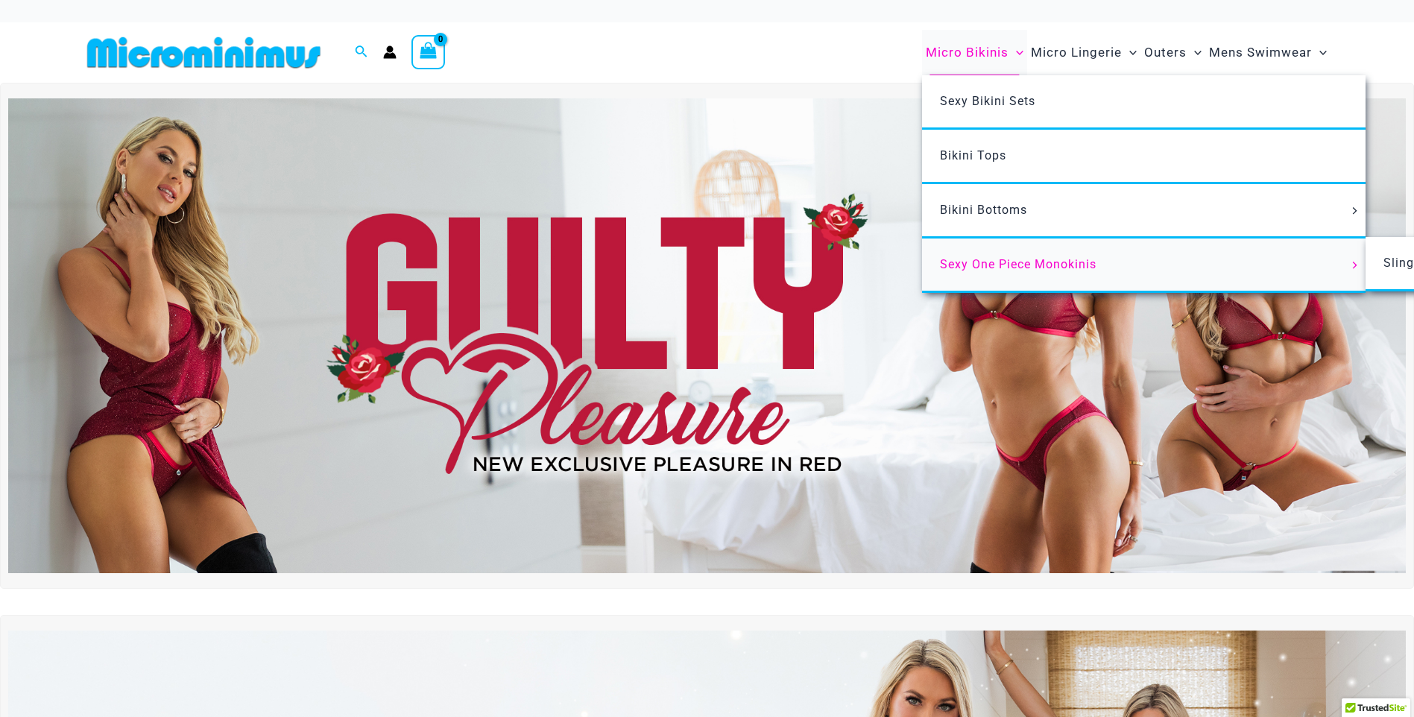
click at [984, 258] on span "Sexy One Piece Monokinis" at bounding box center [1018, 264] width 157 height 14
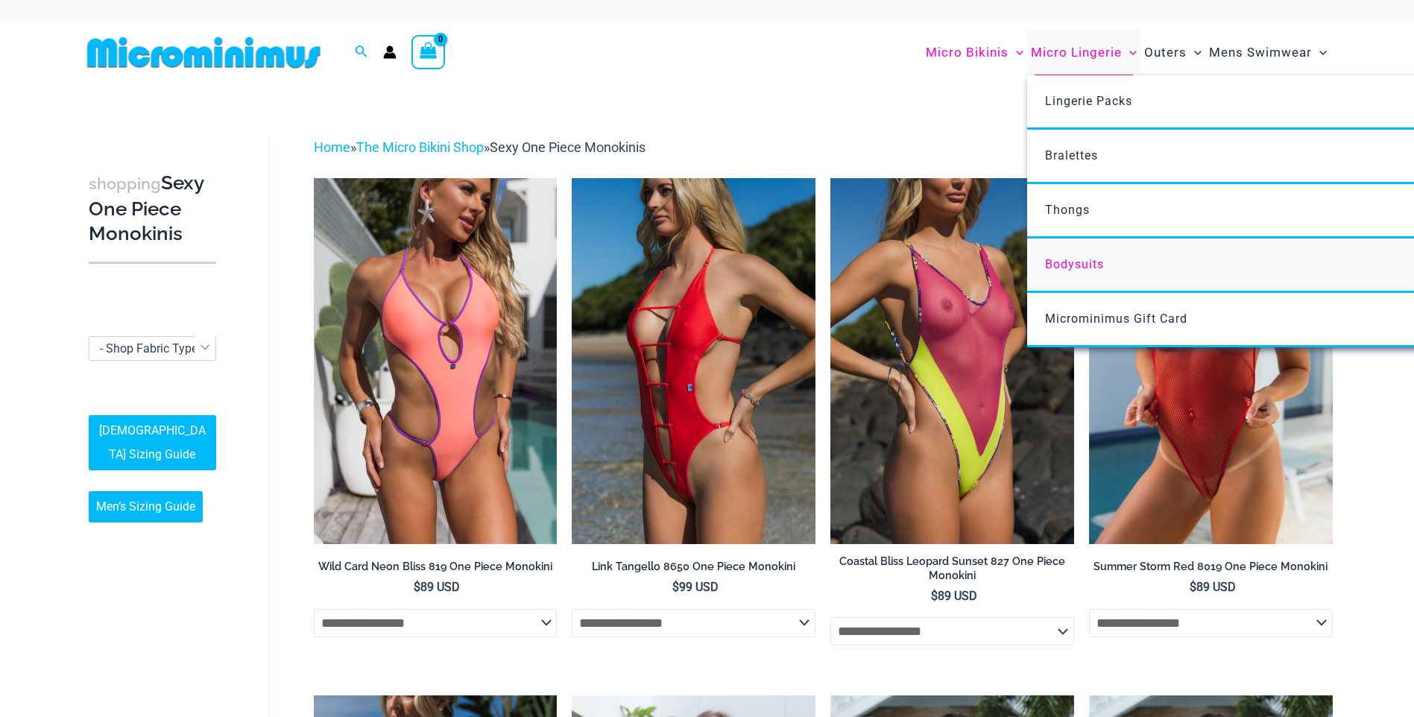
click at [1081, 260] on span "Bodysuits" at bounding box center [1074, 264] width 59 height 14
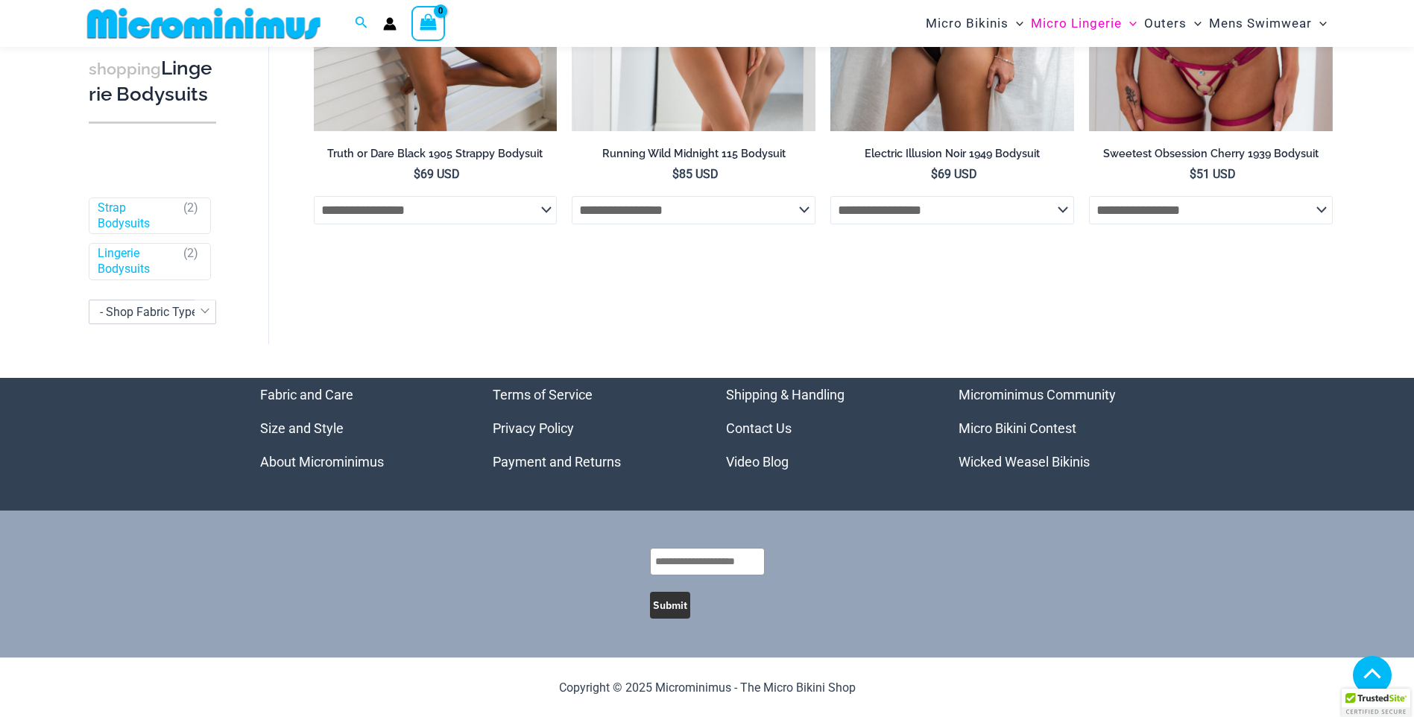
scroll to position [27, 0]
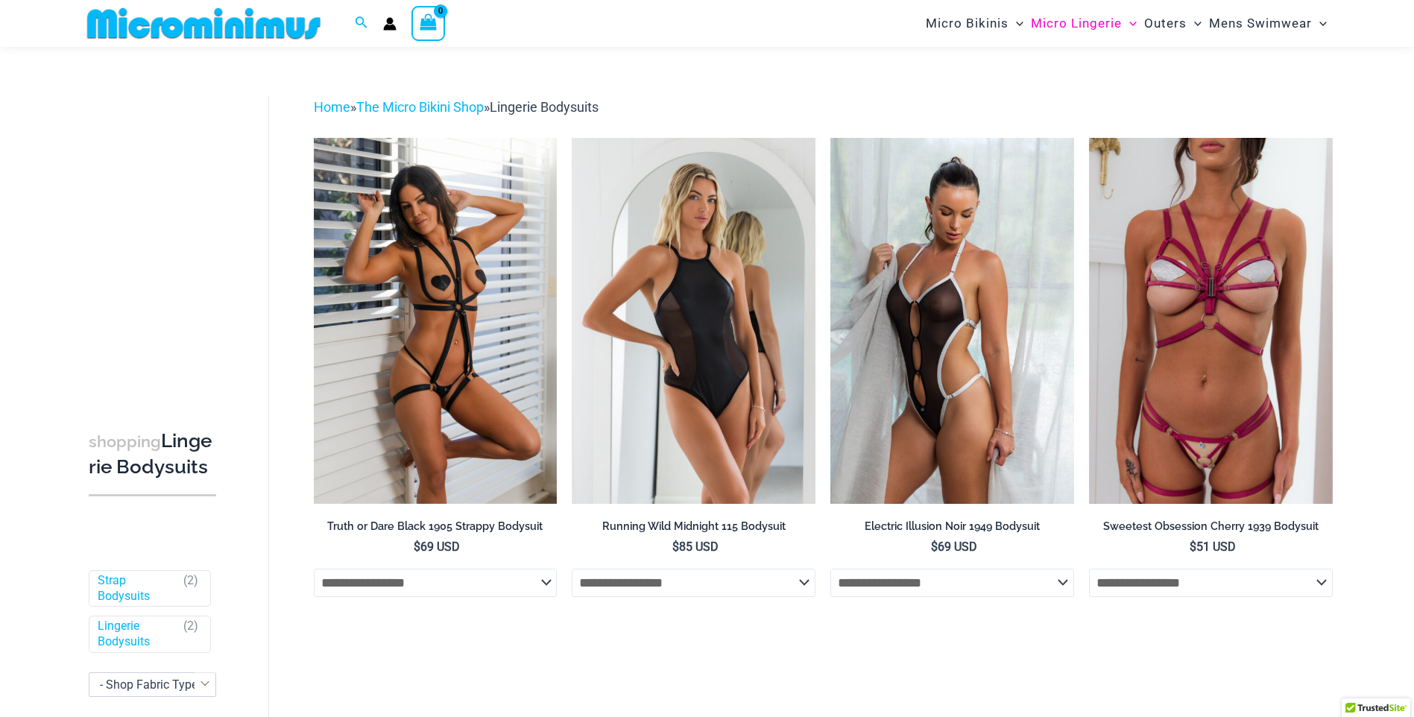
click at [227, 27] on img at bounding box center [203, 24] width 245 height 34
